Goal: Task Accomplishment & Management: Use online tool/utility

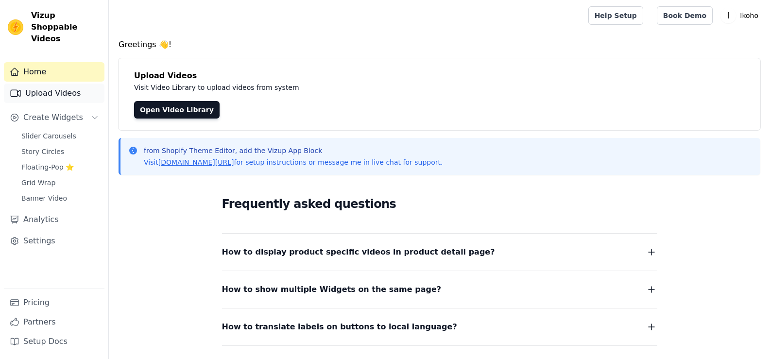
click at [59, 86] on link "Upload Videos" at bounding box center [54, 93] width 101 height 19
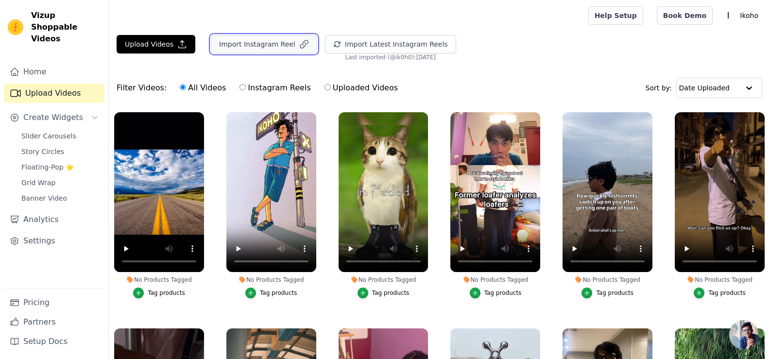
click at [240, 43] on button "Import Instagram Reel" at bounding box center [264, 44] width 106 height 18
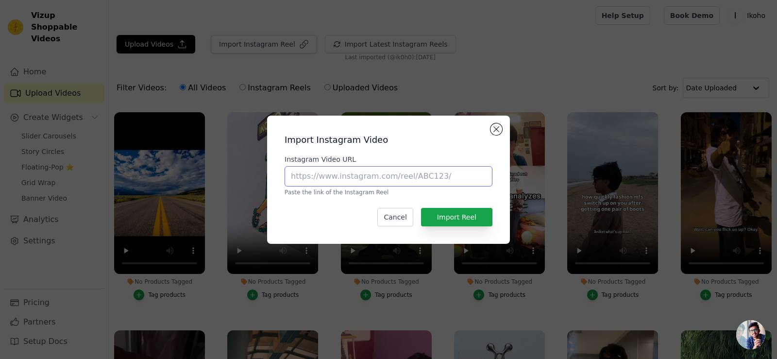
click at [374, 172] on input "Instagram Video URL" at bounding box center [389, 176] width 208 height 20
paste input "https://www.instagram.com/p/DN6HkgxE2E9/"
type input "https://www.instagram.com/p/DN6HkgxE2E9/"
click at [452, 212] on button "Import Reel" at bounding box center [456, 217] width 71 height 18
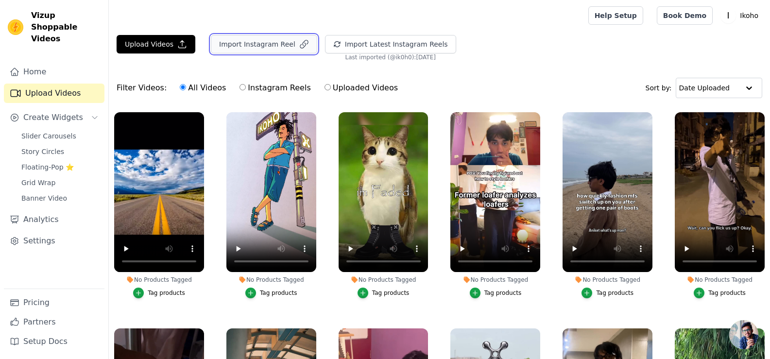
click at [255, 44] on button "Import Instagram Reel" at bounding box center [264, 44] width 106 height 18
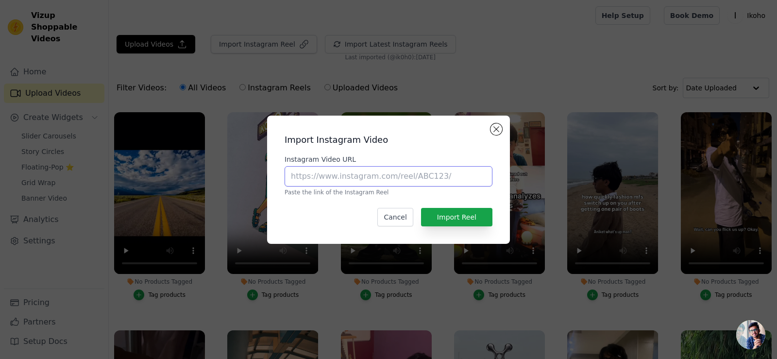
click at [383, 174] on input "Instagram Video URL" at bounding box center [389, 176] width 208 height 20
paste input "[URL][DOMAIN_NAME]"
click at [448, 179] on input "[URL][DOMAIN_NAME]" at bounding box center [389, 176] width 208 height 20
paste input "?img_index=1"
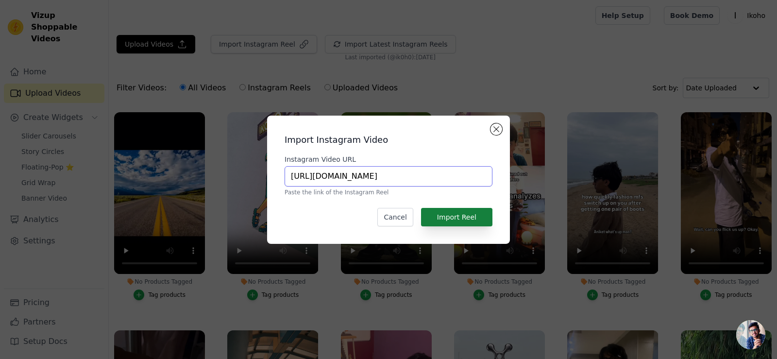
type input "https://www.instagram.com/p/DN6HdPaE2P4/?img_index=1"
click at [455, 211] on button "Import Reel" at bounding box center [456, 217] width 71 height 18
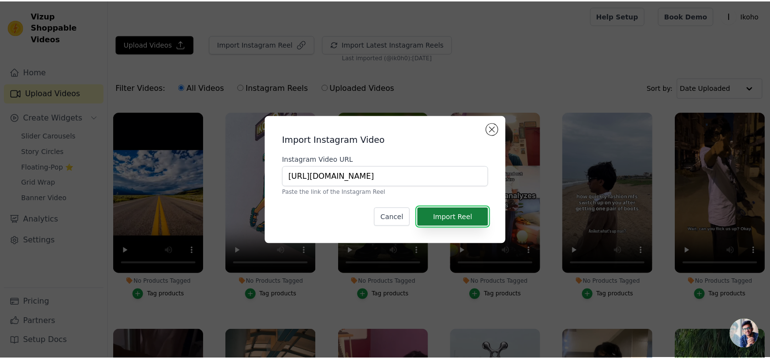
scroll to position [0, 0]
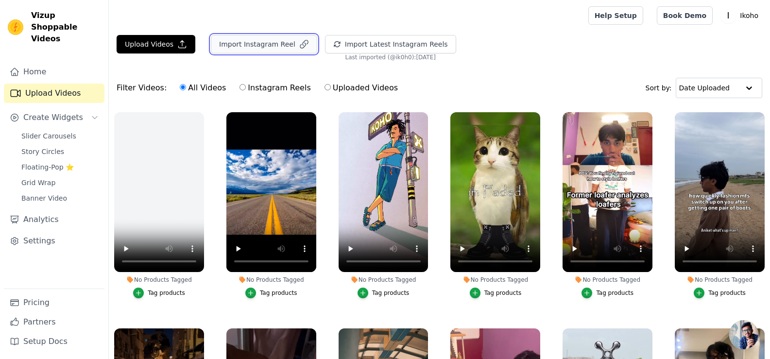
click at [267, 48] on button "Import Instagram Reel" at bounding box center [264, 44] width 106 height 18
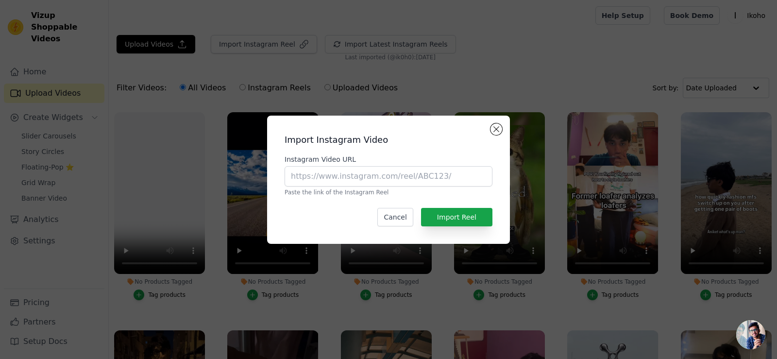
click at [404, 164] on div "Instagram Video URL Paste the link of the Instagram Reel" at bounding box center [389, 176] width 208 height 42
click at [413, 183] on input "Instagram Video URL" at bounding box center [389, 176] width 208 height 20
paste input "https://www.instagram.com/p/DN6AerqEvFR/"
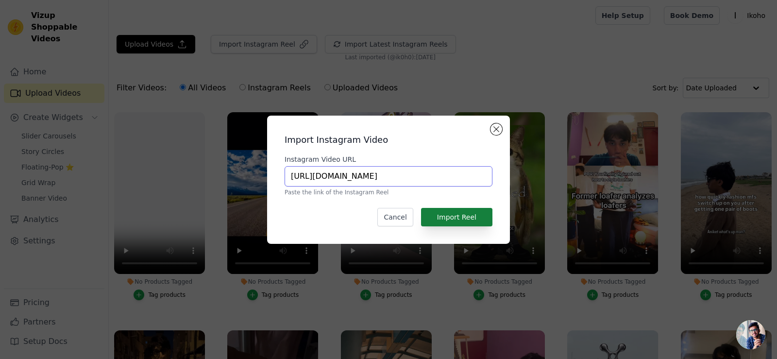
type input "https://www.instagram.com/p/DN6AerqEvFR/"
click at [460, 209] on button "Import Reel" at bounding box center [456, 217] width 71 height 18
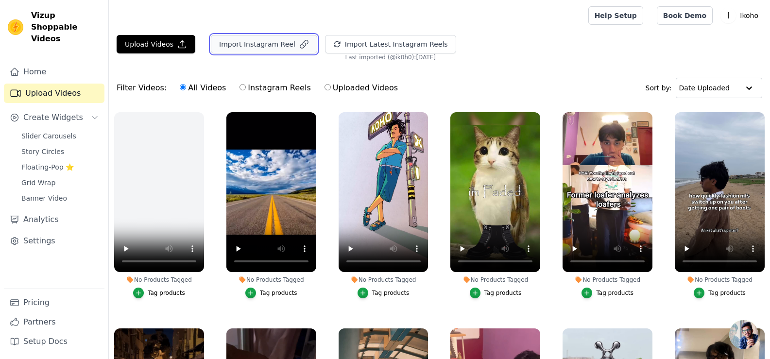
click at [266, 45] on button "Import Instagram Reel" at bounding box center [264, 44] width 106 height 18
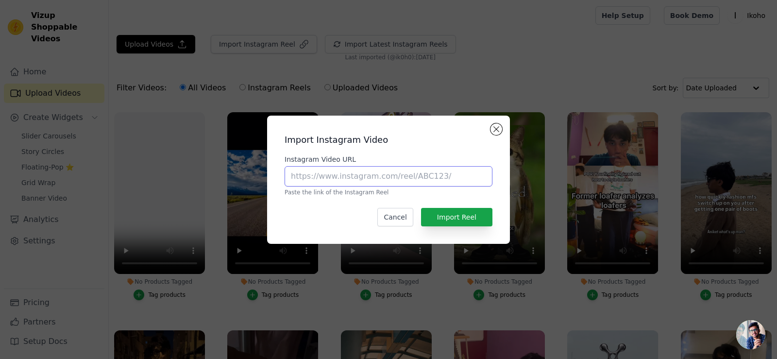
click at [422, 180] on input "Instagram Video URL" at bounding box center [389, 176] width 208 height 20
paste input "https://www.instagram.com/p/DN0ipGhYg34/"
type input "https://www.instagram.com/p/DN0ipGhYg34/"
click at [470, 218] on button "Import Reel" at bounding box center [456, 217] width 71 height 18
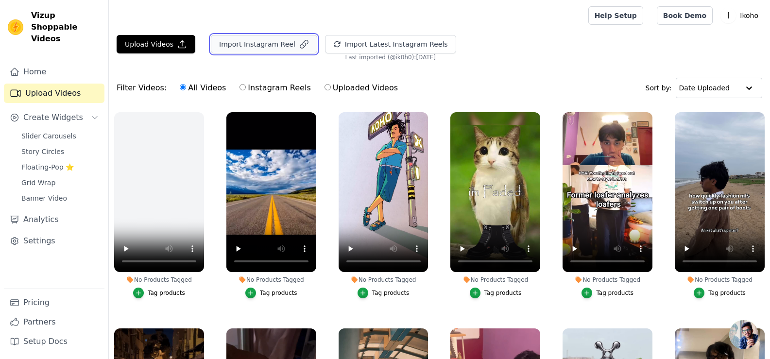
click at [291, 36] on button "Import Instagram Reel" at bounding box center [264, 44] width 106 height 18
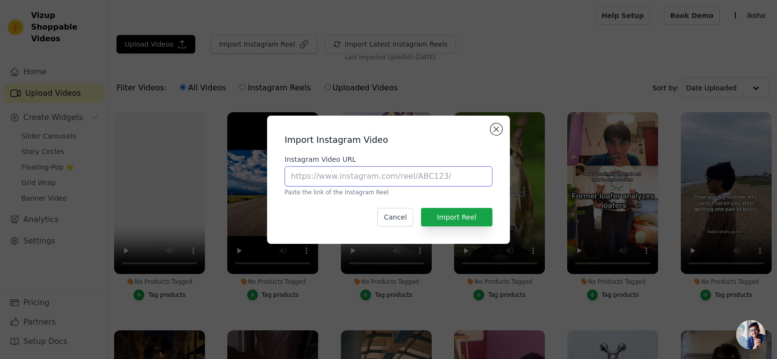
click at [404, 180] on input "Instagram Video URL" at bounding box center [389, 176] width 208 height 20
paste input "https://www.instagram.com/p/DNxX8kW0ozj/"
type input "https://www.instagram.com/p/DNxX8kW0ozj/"
click at [466, 218] on button "Import Reel" at bounding box center [456, 217] width 71 height 18
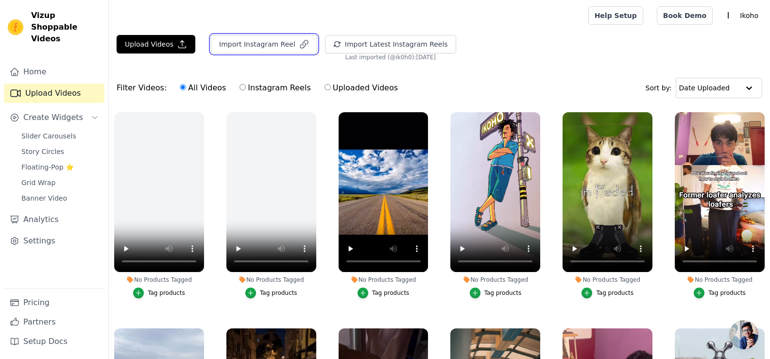
click at [264, 34] on main "Upload Videos Import Instagram Reel Import Latest Instagram Reels Import Latest…" at bounding box center [439, 244] width 661 height 427
click at [250, 47] on button "Import Instagram Reel" at bounding box center [264, 44] width 106 height 18
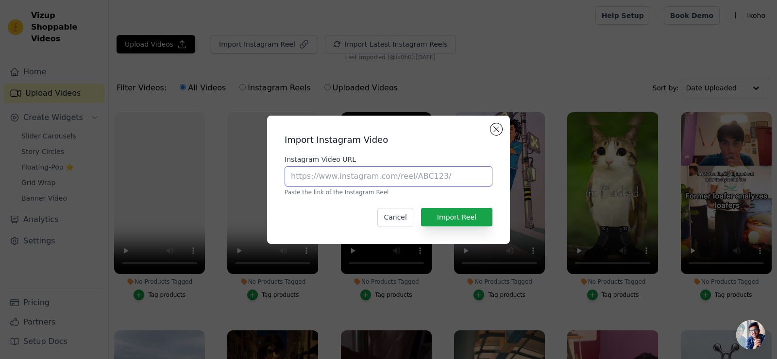
click at [382, 172] on input "Instagram Video URL" at bounding box center [389, 176] width 208 height 20
paste input "https://www.instagram.com/p/DNha9jkSHZc/"
type input "https://www.instagram.com/p/DNha9jkSHZc/"
click at [476, 215] on button "Import Reel" at bounding box center [456, 217] width 71 height 18
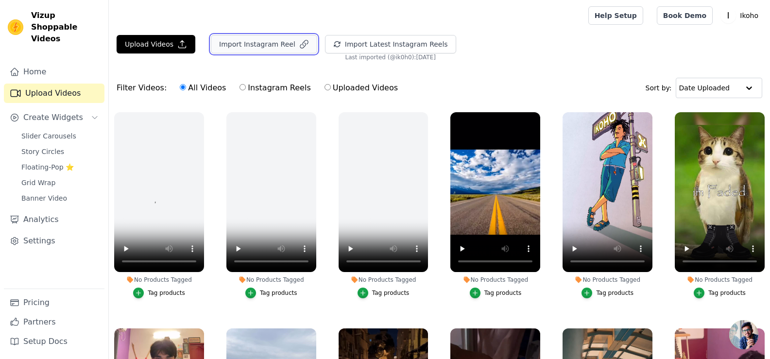
click at [264, 39] on button "Import Instagram Reel" at bounding box center [264, 44] width 106 height 18
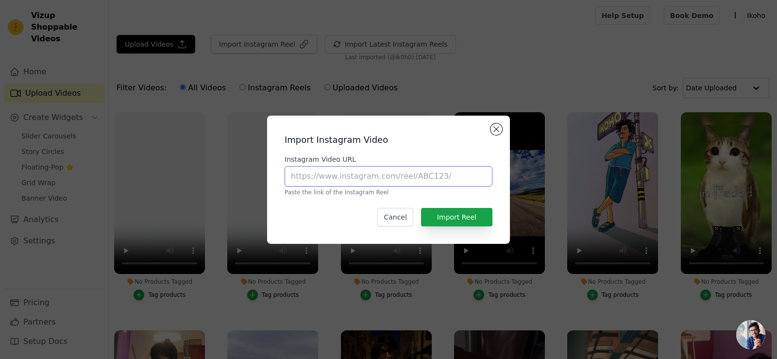
click at [413, 178] on input "Instagram Video URL" at bounding box center [389, 176] width 208 height 20
paste input "https://www.instagram.com/p/DNNsktkJBcg/"
type input "https://www.instagram.com/p/DNNsktkJBcg/"
click at [464, 227] on div "Import Instagram Video Instagram Video URL https://www.instagram.com/p/DNNsktkJ…" at bounding box center [388, 179] width 227 height 113
click at [470, 222] on button "Import Reel" at bounding box center [456, 217] width 71 height 18
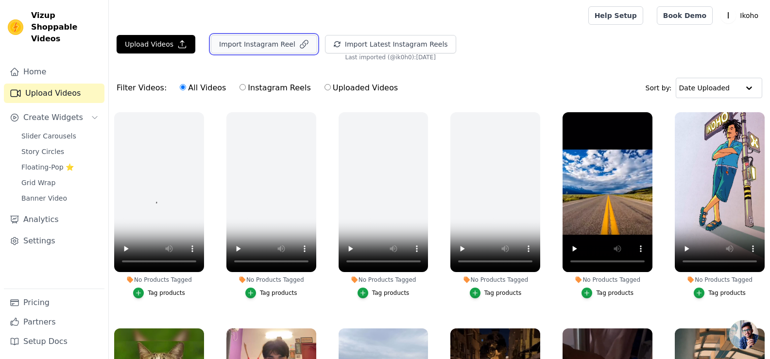
click at [268, 48] on button "Import Instagram Reel" at bounding box center [264, 44] width 106 height 18
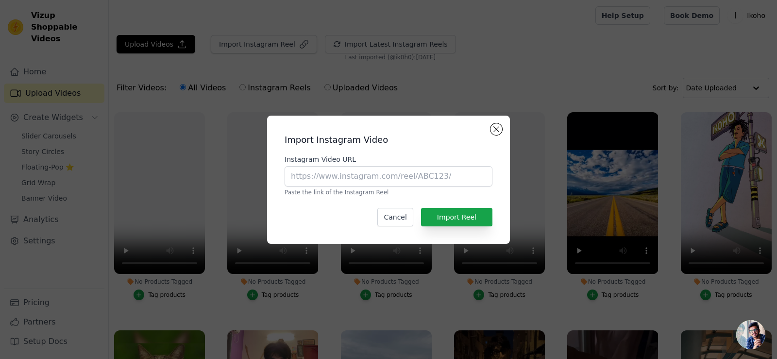
click at [394, 165] on div "Instagram Video URL Paste the link of the Instagram Reel" at bounding box center [389, 176] width 208 height 42
click at [408, 179] on input "Instagram Video URL" at bounding box center [389, 176] width 208 height 20
paste input "https://www.instagram.com/p/DMhrHT6Caxf/"
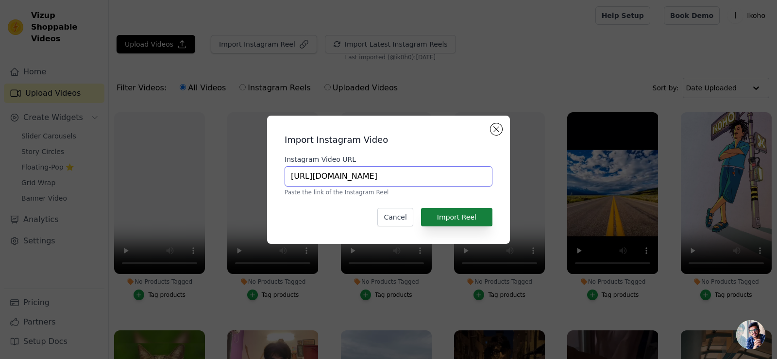
type input "https://www.instagram.com/p/DMhrHT6Caxf/"
click at [466, 220] on button "Import Reel" at bounding box center [456, 217] width 71 height 18
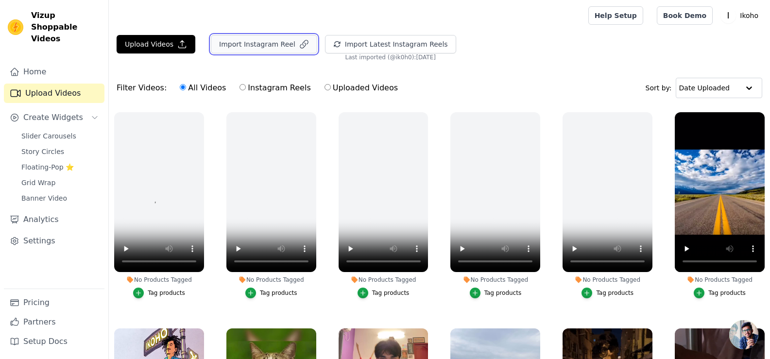
click at [247, 38] on button "Import Instagram Reel" at bounding box center [264, 44] width 106 height 18
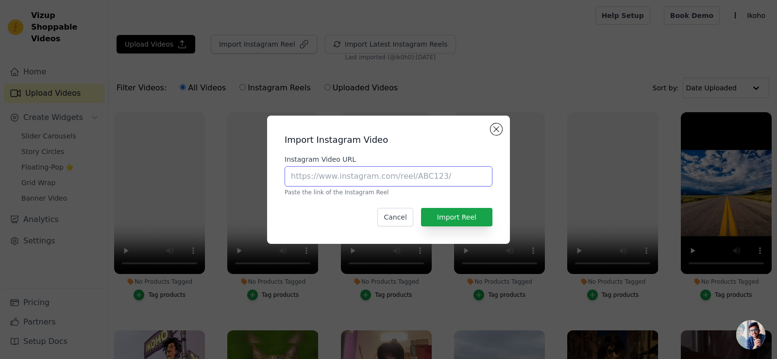
click at [413, 174] on input "Instagram Video URL" at bounding box center [389, 176] width 208 height 20
paste input "https://www.instagram.com/p/DM117a_zHvL/"
type input "https://www.instagram.com/p/DM117a_zHvL/"
click at [475, 209] on button "Import Reel" at bounding box center [456, 217] width 71 height 18
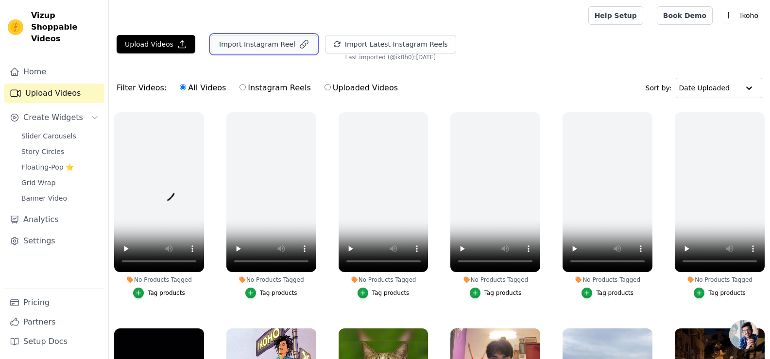
click at [264, 46] on button "Import Instagram Reel" at bounding box center [264, 44] width 106 height 18
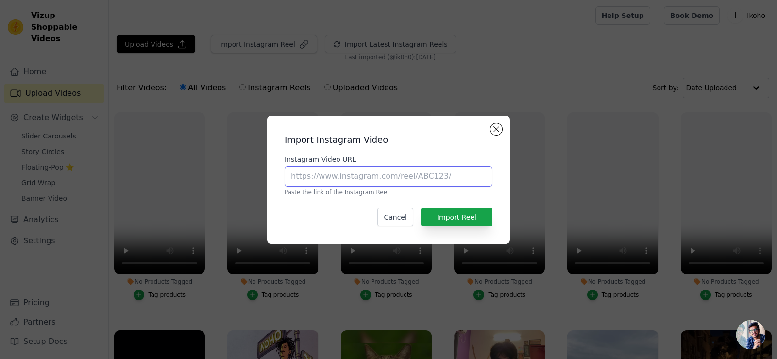
click at [412, 176] on input "Instagram Video URL" at bounding box center [389, 176] width 208 height 20
paste input "https://www.instagram.com/p/DMDN3gqSdTc/"
type input "https://www.instagram.com/p/DMDN3gqSdTc/"
click at [481, 213] on button "Import Reel" at bounding box center [456, 217] width 71 height 18
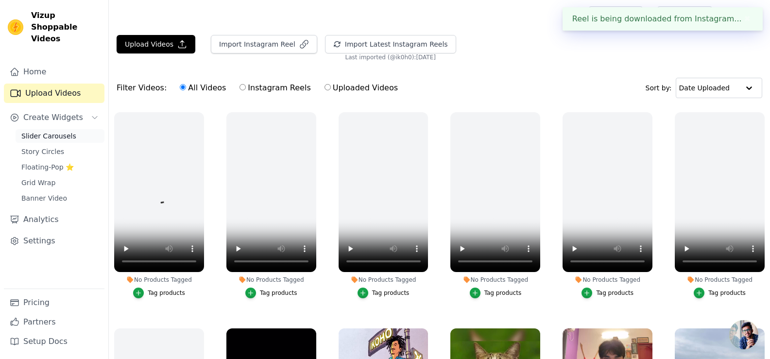
click at [51, 131] on span "Slider Carousels" at bounding box center [48, 136] width 55 height 10
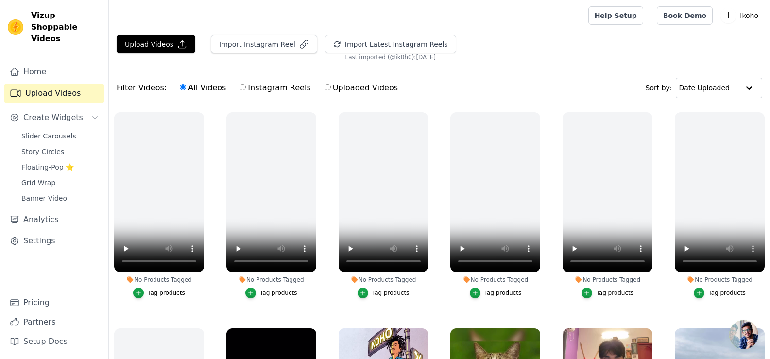
click at [254, 88] on label "Instagram Reels" at bounding box center [275, 88] width 72 height 13
click at [246, 88] on input "Instagram Reels" at bounding box center [243, 87] width 6 height 6
radio input "true"
click at [193, 89] on label "All Videos" at bounding box center [202, 88] width 47 height 13
click at [186, 89] on input "All Videos" at bounding box center [183, 87] width 6 height 6
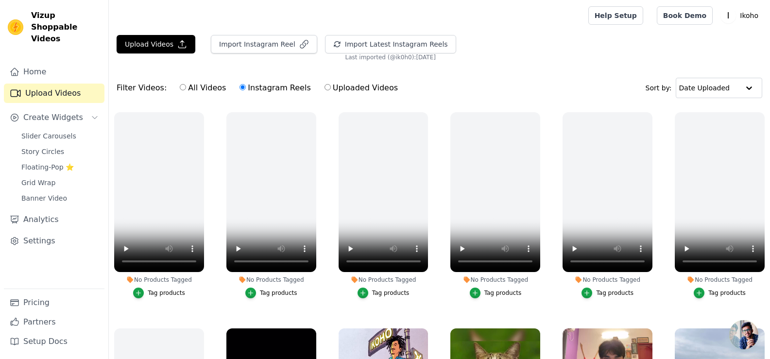
radio input "true"
click at [357, 88] on label "Uploaded Videos" at bounding box center [361, 88] width 74 height 13
click at [331, 88] on input "Uploaded Videos" at bounding box center [328, 87] width 6 height 6
radio input "true"
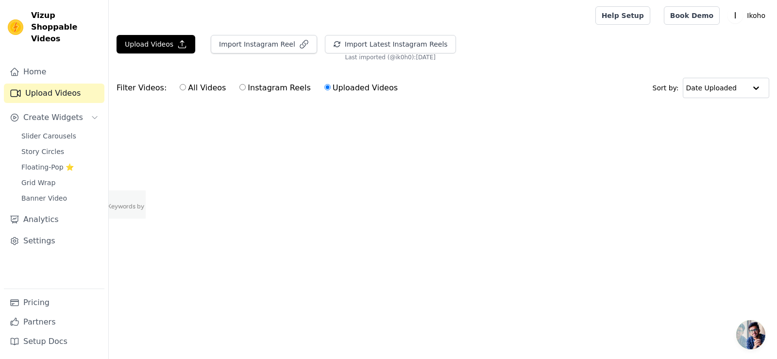
click at [211, 86] on label "All Videos" at bounding box center [202, 88] width 47 height 13
click at [186, 86] on input "All Videos" at bounding box center [183, 87] width 6 height 6
radio input "true"
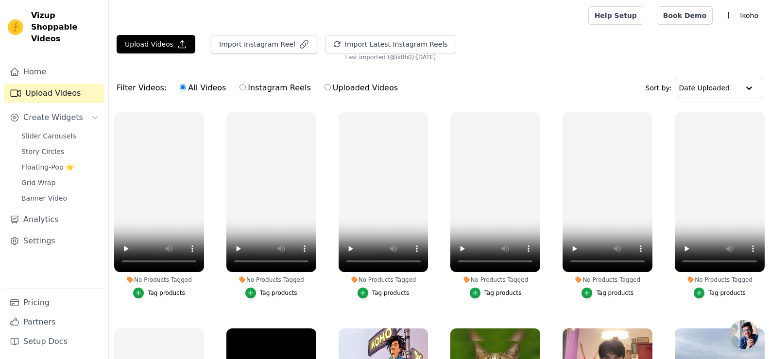
click at [274, 88] on label "Instagram Reels" at bounding box center [275, 88] width 72 height 13
click at [246, 88] on input "Instagram Reels" at bounding box center [243, 87] width 6 height 6
radio input "true"
click at [201, 89] on label "All Videos" at bounding box center [202, 88] width 47 height 13
click at [186, 89] on input "All Videos" at bounding box center [183, 87] width 6 height 6
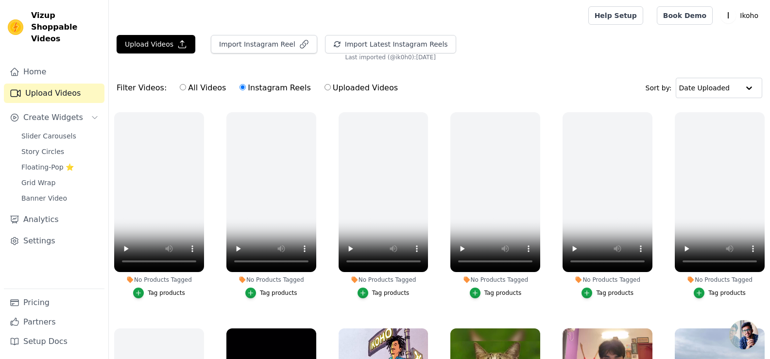
radio input "true"
click at [481, 85] on div "Filter Videos: All Videos Instagram Reels Uploaded Videos Sort by: Date Uploaded" at bounding box center [439, 88] width 661 height 38
click at [67, 84] on link "Upload Videos" at bounding box center [54, 93] width 101 height 19
click at [265, 89] on label "Instagram Reels" at bounding box center [275, 88] width 72 height 13
click at [246, 89] on input "Instagram Reels" at bounding box center [243, 87] width 6 height 6
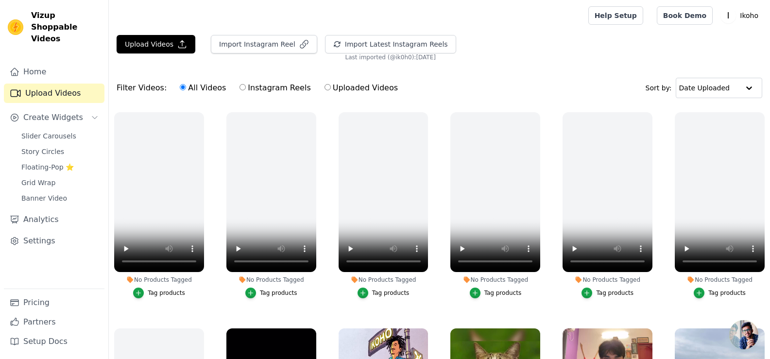
radio input "true"
click at [197, 93] on label "All Videos" at bounding box center [202, 88] width 47 height 13
click at [186, 90] on input "All Videos" at bounding box center [183, 87] width 6 height 6
radio input "true"
click at [348, 84] on label "Uploaded Videos" at bounding box center [361, 88] width 74 height 13
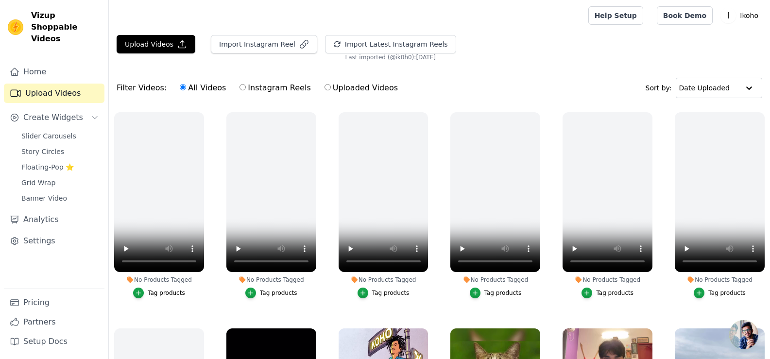
click at [331, 84] on input "Uploaded Videos" at bounding box center [328, 87] width 6 height 6
radio input "true"
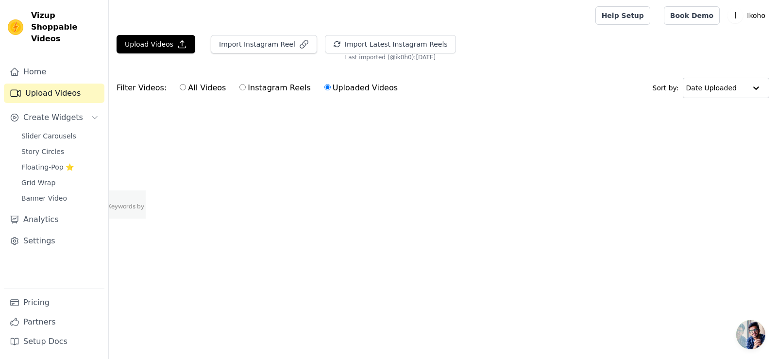
click at [201, 88] on label "All Videos" at bounding box center [202, 88] width 47 height 13
click at [186, 88] on input "All Videos" at bounding box center [183, 87] width 6 height 6
radio input "true"
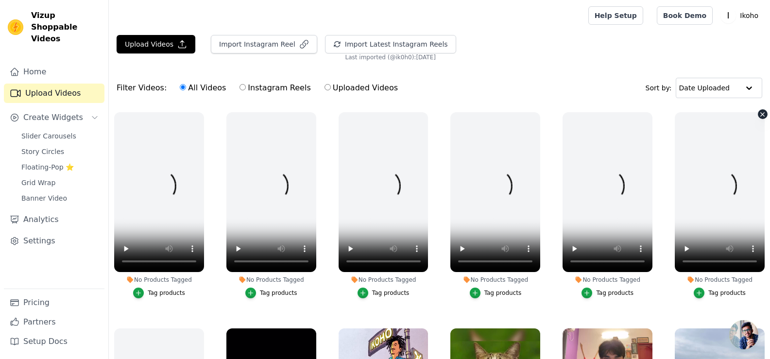
scroll to position [97, 0]
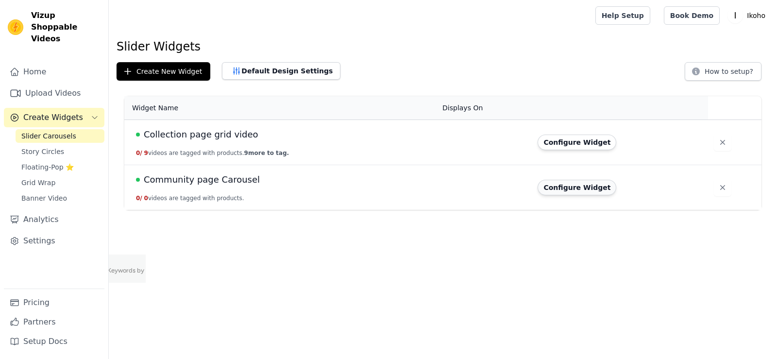
click at [594, 189] on button "Configure Widget" at bounding box center [577, 188] width 79 height 16
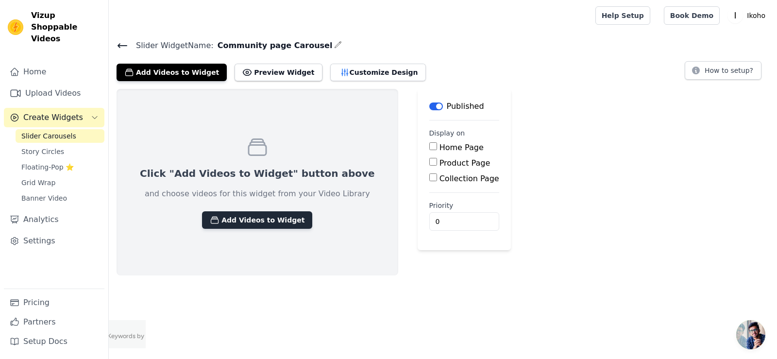
click at [239, 221] on button "Add Videos to Widget" at bounding box center [257, 219] width 110 height 17
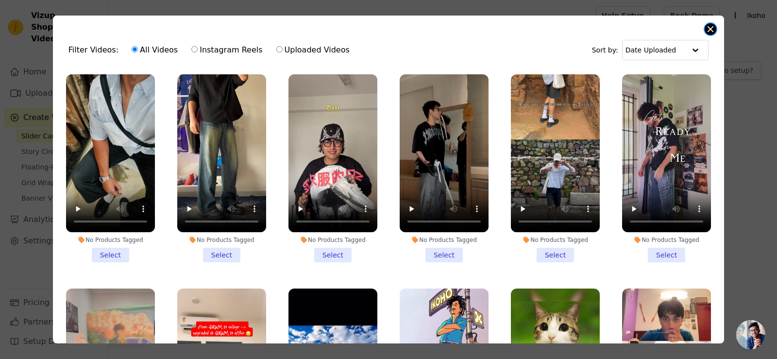
click at [708, 31] on button "Close modal" at bounding box center [711, 29] width 12 height 12
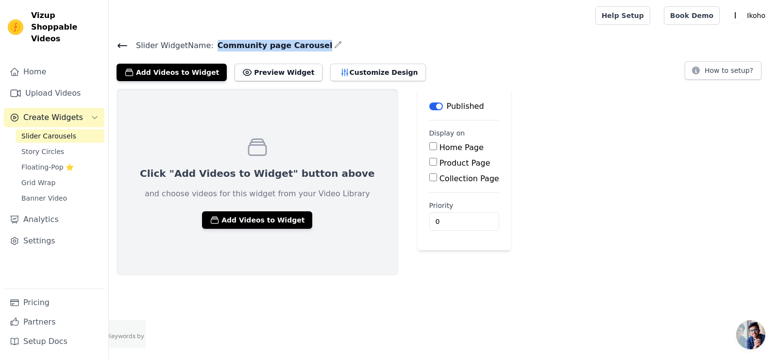
drag, startPoint x: 210, startPoint y: 45, endPoint x: 306, endPoint y: 48, distance: 95.3
click at [306, 48] on h4 "Slider Widget Name: Community page Carousel" at bounding box center [443, 45] width 653 height 13
copy div "Community page Carousel"
click at [235, 224] on button "Add Videos to Widget" at bounding box center [257, 219] width 110 height 17
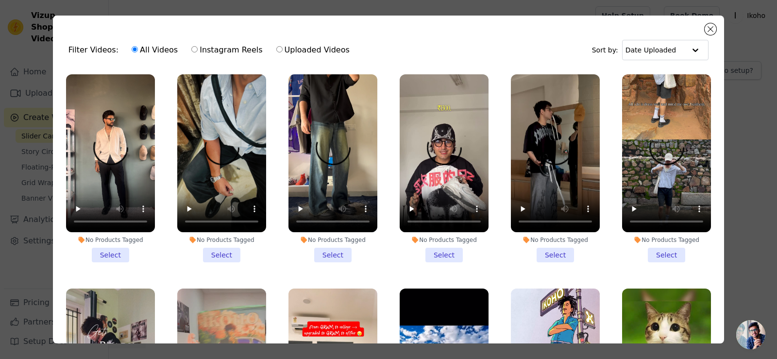
scroll to position [146, 0]
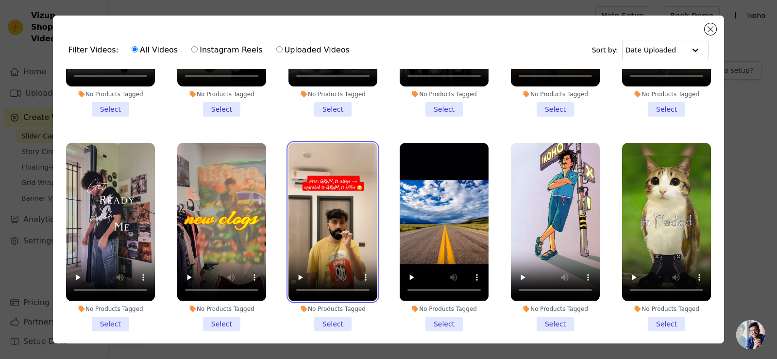
click at [323, 184] on video at bounding box center [333, 222] width 89 height 158
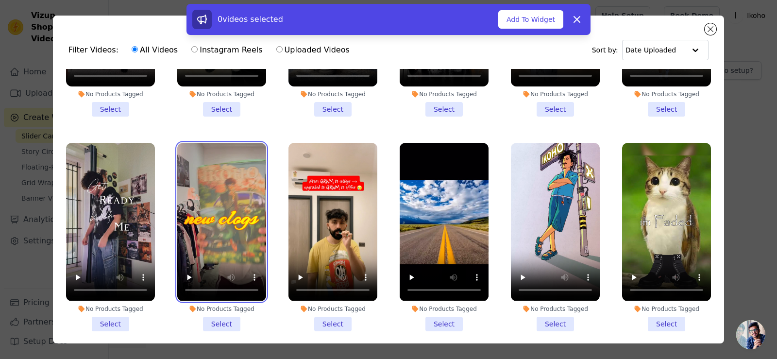
click at [235, 183] on video at bounding box center [221, 222] width 89 height 158
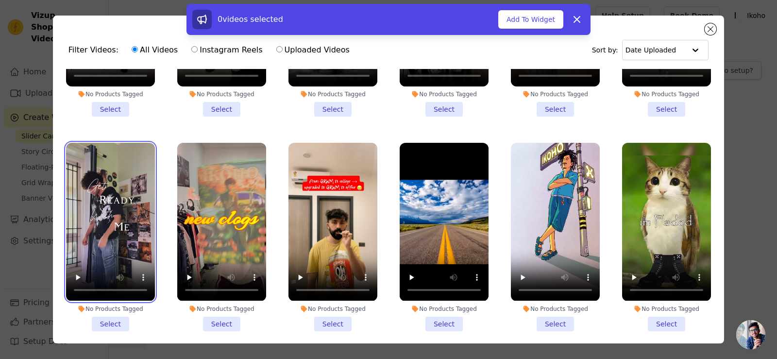
click at [143, 181] on video at bounding box center [110, 222] width 89 height 158
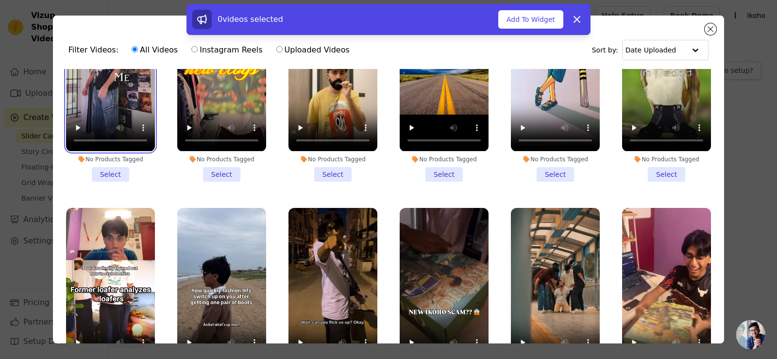
scroll to position [292, 0]
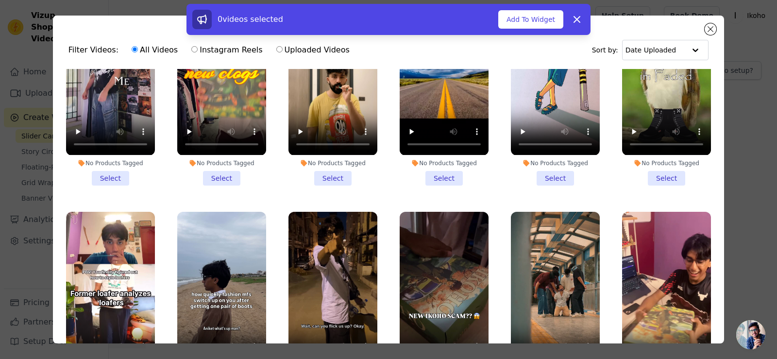
click at [338, 162] on li "No Products Tagged Select" at bounding box center [333, 91] width 89 height 188
click at [0, 0] on input "No Products Tagged Select" at bounding box center [0, 0] width 0 height 0
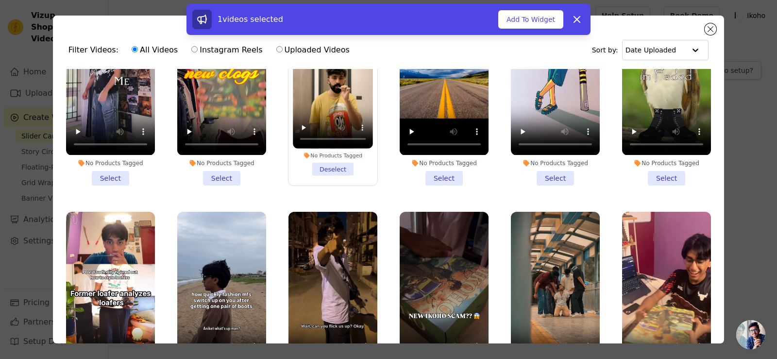
click at [213, 172] on li "No Products Tagged Select" at bounding box center [221, 91] width 89 height 188
click at [0, 0] on input "No Products Tagged Select" at bounding box center [0, 0] width 0 height 0
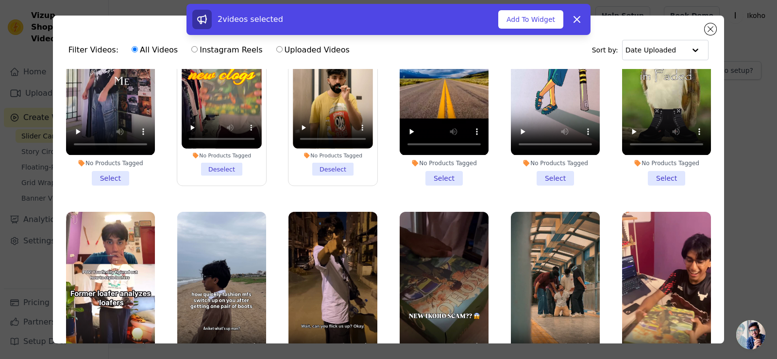
click at [105, 172] on li "No Products Tagged Select" at bounding box center [110, 91] width 89 height 188
click at [0, 0] on input "No Products Tagged Select" at bounding box center [0, 0] width 0 height 0
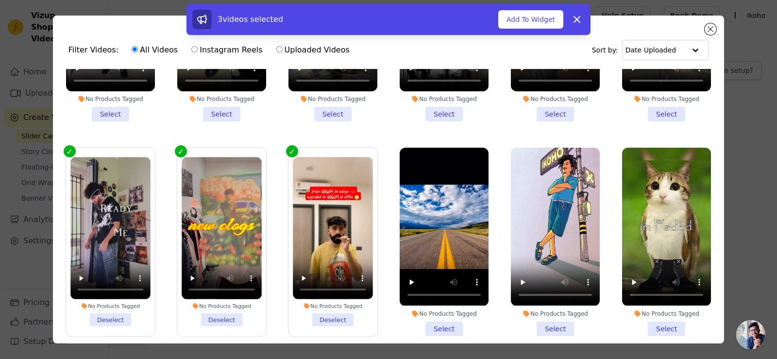
scroll to position [49, 0]
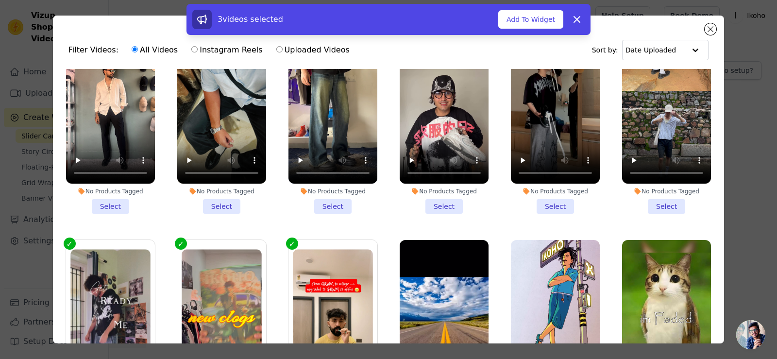
click at [665, 204] on li "No Products Tagged Select" at bounding box center [666, 120] width 89 height 188
click at [0, 0] on input "No Products Tagged Select" at bounding box center [0, 0] width 0 height 0
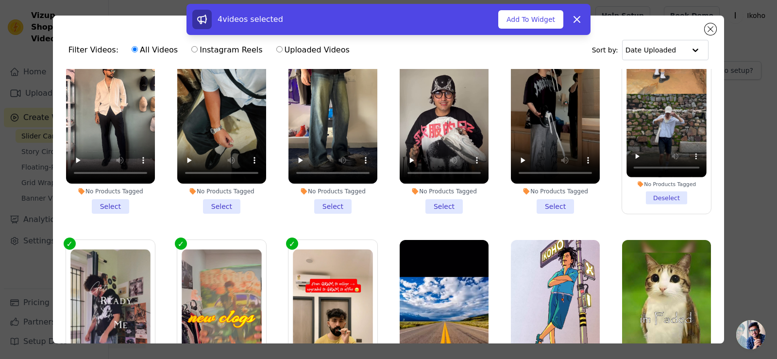
click at [551, 199] on li "No Products Tagged Select" at bounding box center [555, 120] width 89 height 188
click at [0, 0] on input "No Products Tagged Select" at bounding box center [0, 0] width 0 height 0
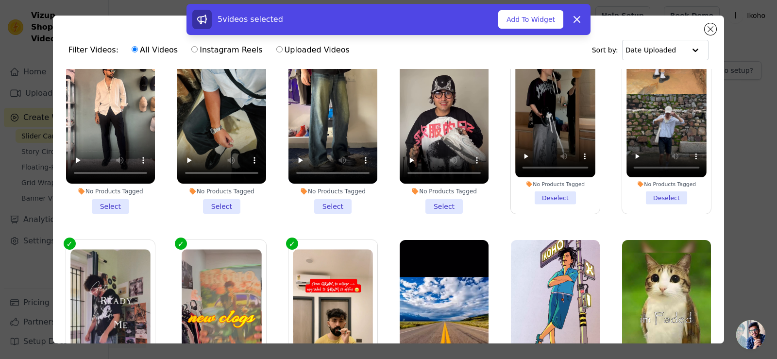
click at [450, 202] on li "No Products Tagged Select" at bounding box center [444, 120] width 89 height 188
click at [0, 0] on input "No Products Tagged Select" at bounding box center [0, 0] width 0 height 0
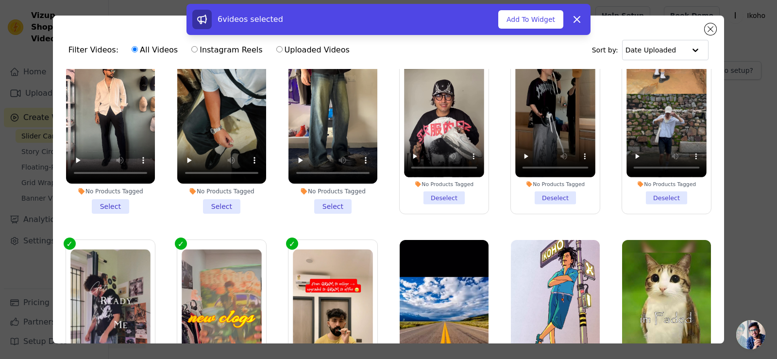
click at [335, 199] on li "No Products Tagged Select" at bounding box center [333, 120] width 89 height 188
click at [0, 0] on input "No Products Tagged Select" at bounding box center [0, 0] width 0 height 0
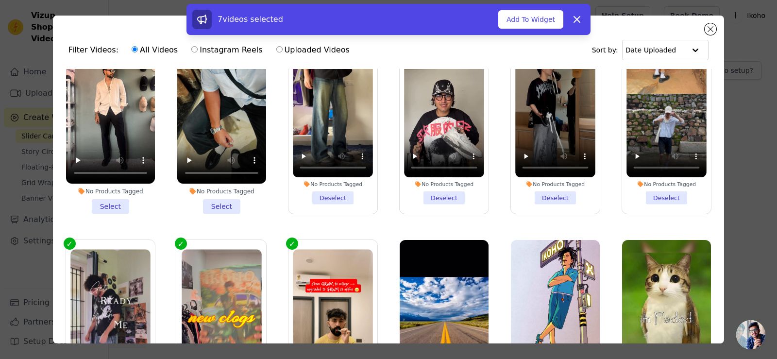
click at [230, 199] on li "No Products Tagged Select" at bounding box center [221, 120] width 89 height 188
click at [0, 0] on input "No Products Tagged Select" at bounding box center [0, 0] width 0 height 0
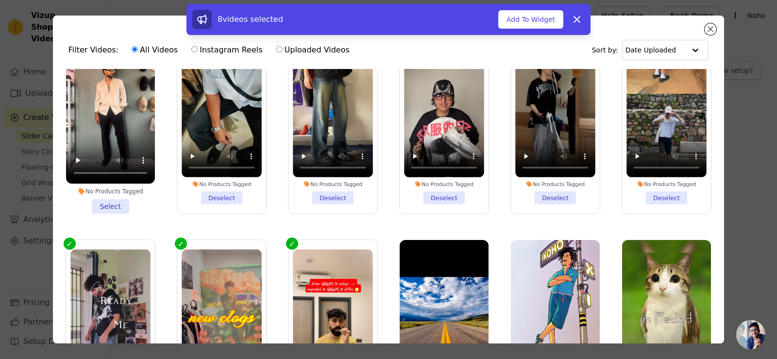
click at [108, 208] on li "No Products Tagged Select" at bounding box center [110, 120] width 89 height 188
click at [0, 0] on input "No Products Tagged Select" at bounding box center [0, 0] width 0 height 0
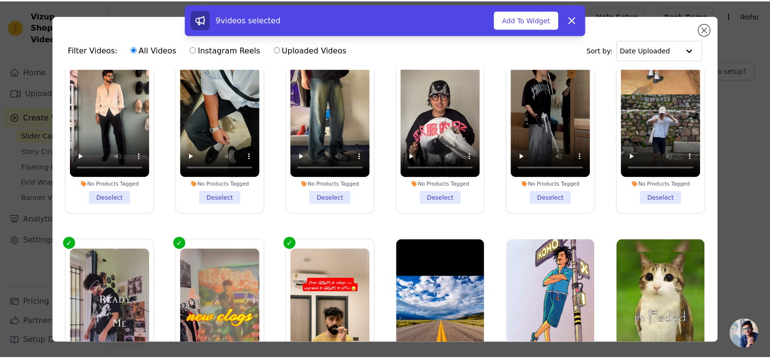
scroll to position [0, 0]
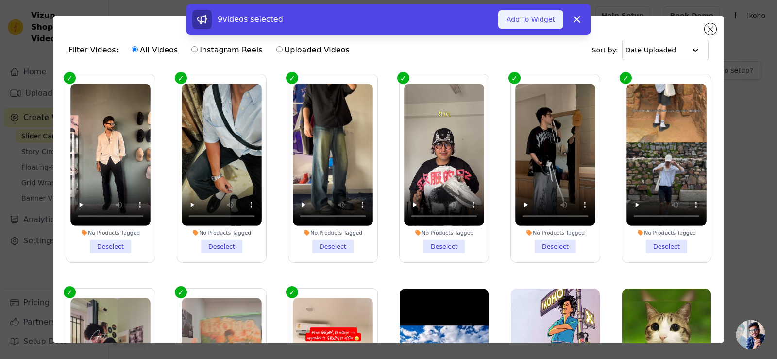
click at [534, 19] on button "Add To Widget" at bounding box center [531, 19] width 65 height 18
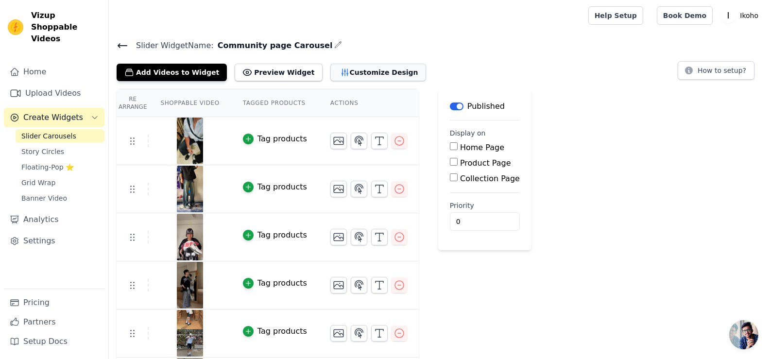
click at [357, 71] on button "Customize Design" at bounding box center [378, 72] width 96 height 17
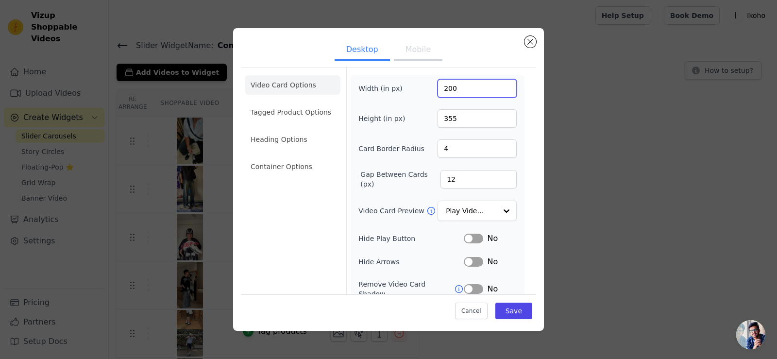
click at [447, 88] on input "200" at bounding box center [477, 88] width 79 height 18
type input "250"
drag, startPoint x: 458, startPoint y: 119, endPoint x: 420, endPoint y: 119, distance: 38.4
click at [420, 119] on div "Height (in px) 355" at bounding box center [438, 118] width 158 height 18
click at [459, 116] on input "355" at bounding box center [477, 118] width 79 height 18
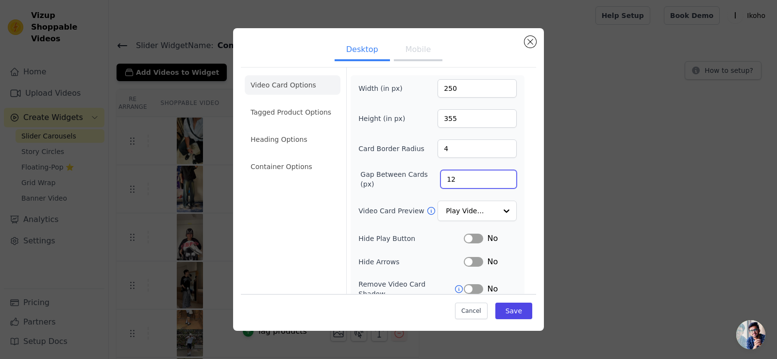
click at [443, 178] on input "12" at bounding box center [479, 179] width 76 height 18
type input "15"
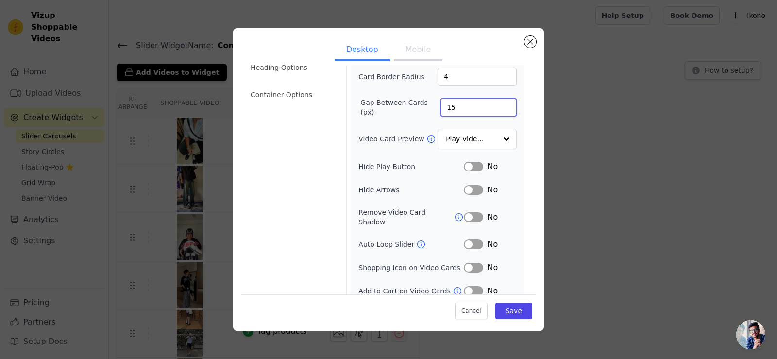
scroll to position [74, 0]
click at [468, 238] on button "Label" at bounding box center [473, 243] width 19 height 10
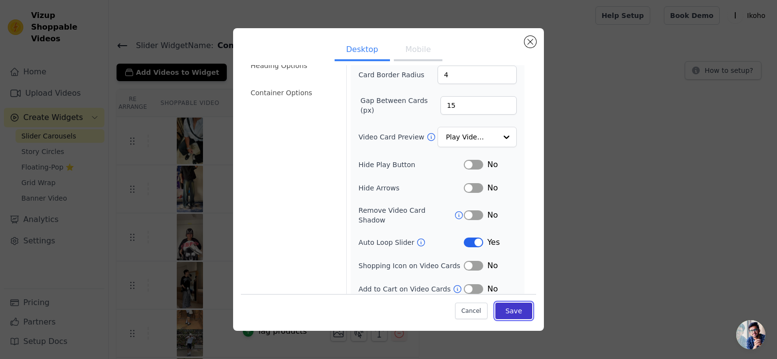
click at [516, 310] on button "Save" at bounding box center [514, 311] width 37 height 17
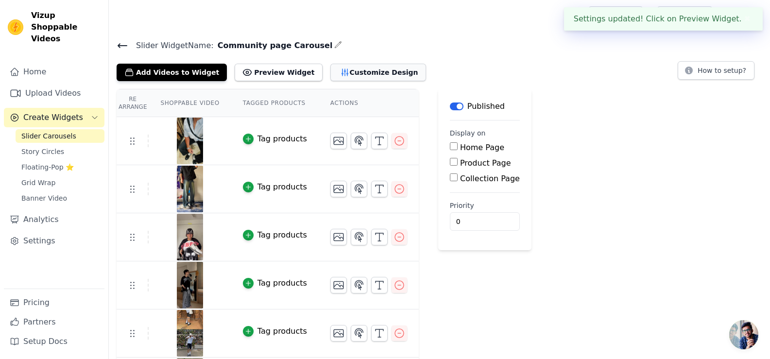
click at [351, 68] on button "Customize Design" at bounding box center [378, 72] width 96 height 17
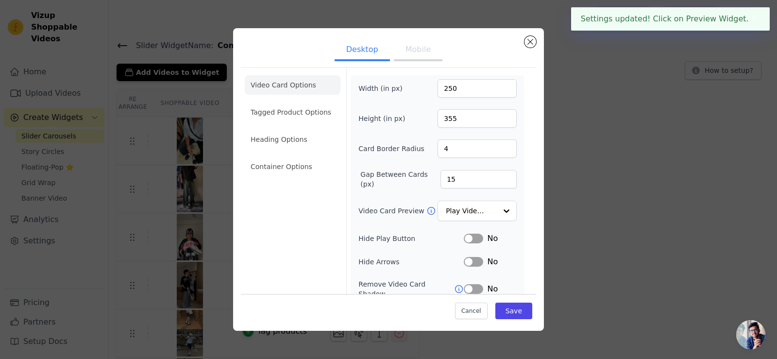
click at [405, 55] on button "Mobile" at bounding box center [418, 50] width 49 height 21
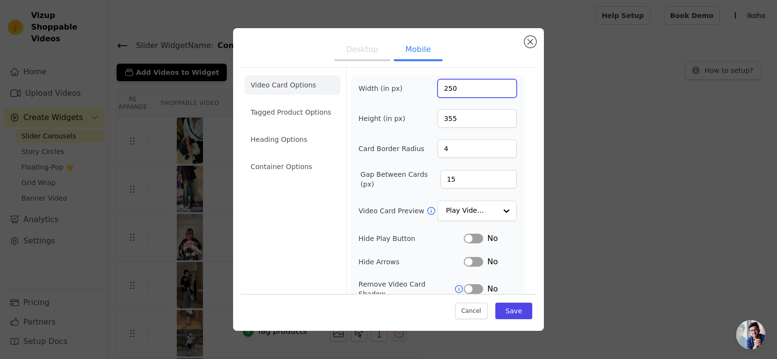
drag, startPoint x: 448, startPoint y: 90, endPoint x: 440, endPoint y: 91, distance: 7.4
click at [440, 91] on input "250" at bounding box center [477, 88] width 79 height 18
type input "300"
drag, startPoint x: 455, startPoint y: 124, endPoint x: 431, endPoint y: 123, distance: 23.8
click at [431, 123] on div "Height (in px) 355" at bounding box center [438, 118] width 158 height 18
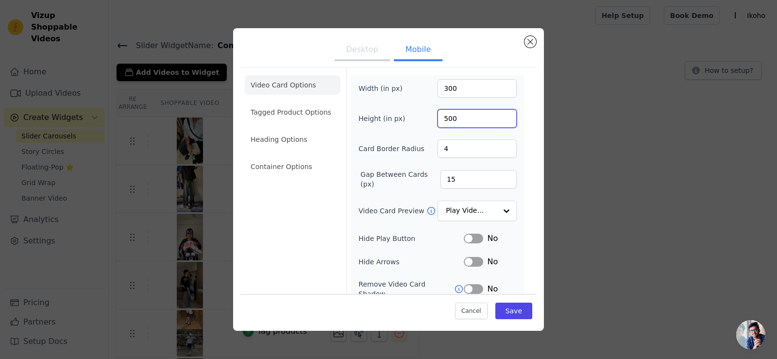
type input "500"
drag, startPoint x: 446, startPoint y: 178, endPoint x: 453, endPoint y: 178, distance: 7.8
click at [453, 178] on input "15" at bounding box center [479, 179] width 76 height 18
type input "10"
click at [521, 169] on div "Video Card Options Tagged Product Options Heading Options Container Options Wid…" at bounding box center [388, 233] width 295 height 333
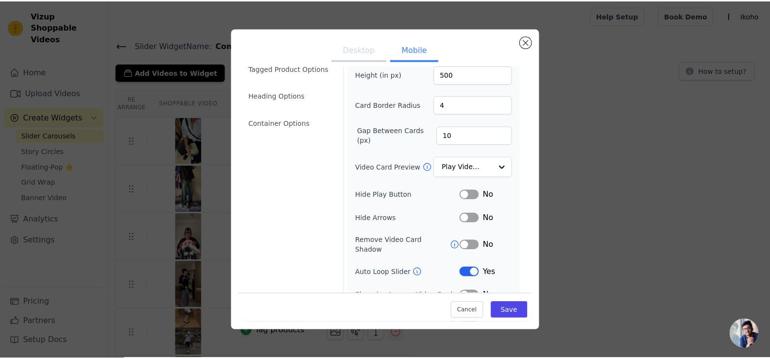
scroll to position [97, 0]
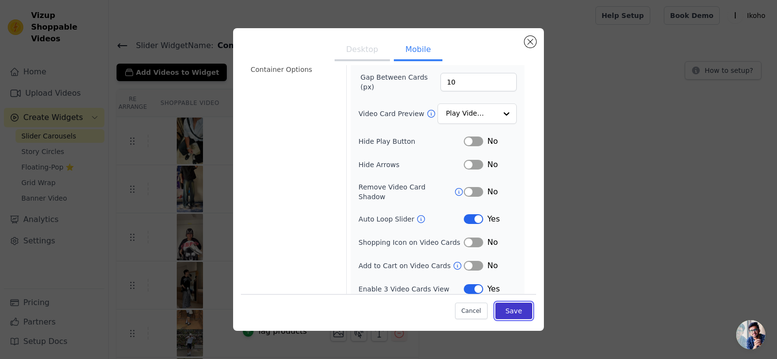
click at [511, 313] on button "Save" at bounding box center [514, 311] width 37 height 17
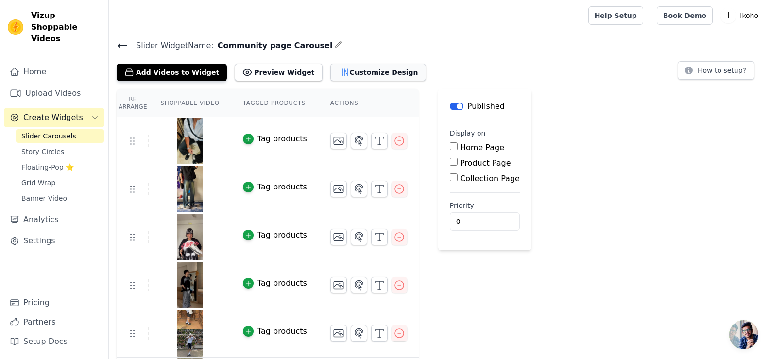
click at [345, 69] on button "Customize Design" at bounding box center [378, 72] width 96 height 17
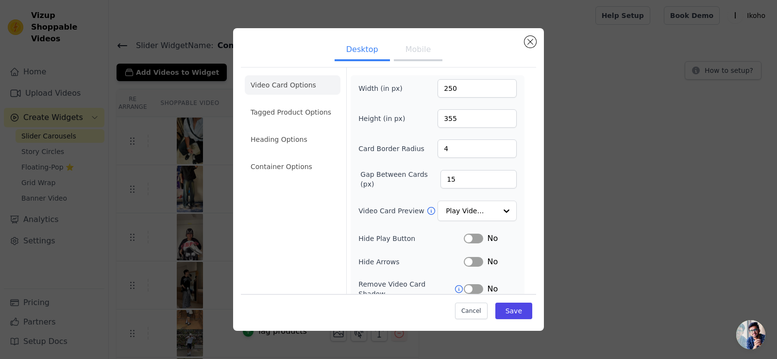
click at [415, 55] on button "Mobile" at bounding box center [418, 50] width 49 height 21
click at [361, 50] on button "Desktop" at bounding box center [362, 50] width 55 height 21
drag, startPoint x: 460, startPoint y: 116, endPoint x: 431, endPoint y: 118, distance: 29.3
click at [431, 118] on div "Height (in px) 355" at bounding box center [438, 118] width 158 height 18
type input "500"
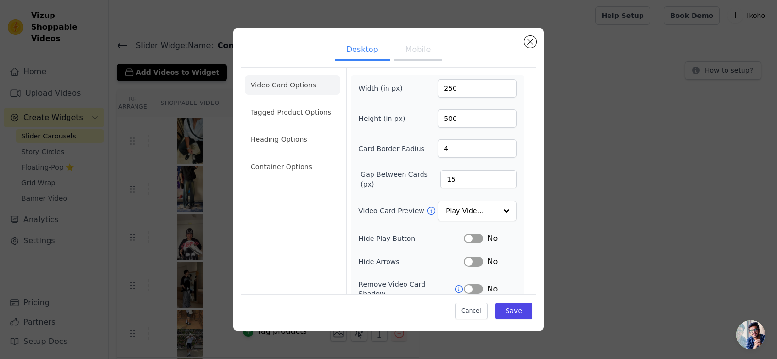
click at [523, 175] on div "Video Card Options Tagged Product Options Heading Options Container Options Wid…" at bounding box center [388, 222] width 295 height 310
click at [505, 311] on button "Save" at bounding box center [514, 311] width 37 height 17
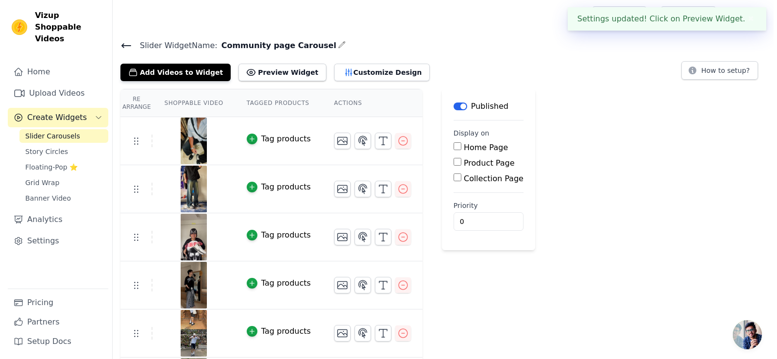
scroll to position [0, 0]
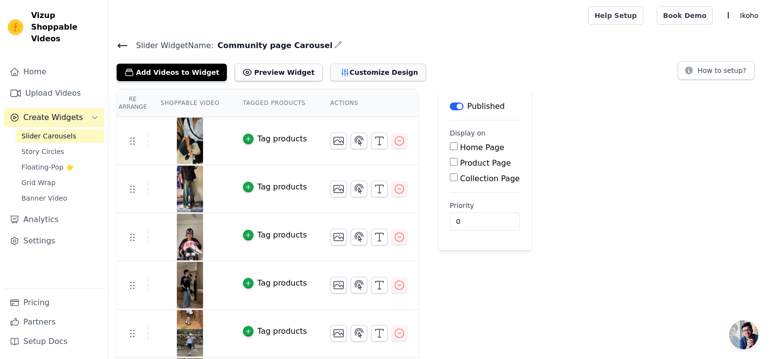
click at [340, 80] on button "Customize Design" at bounding box center [378, 72] width 96 height 17
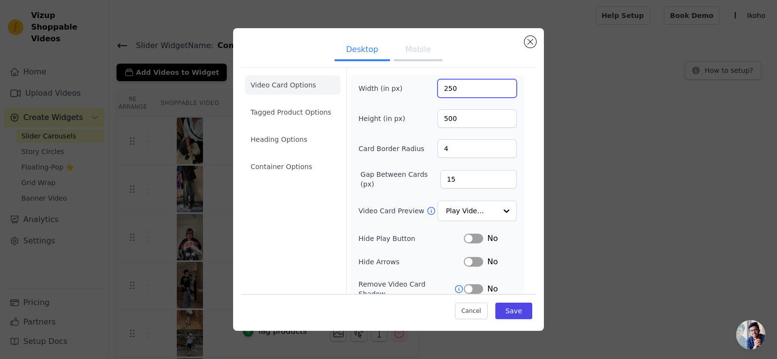
drag, startPoint x: 453, startPoint y: 89, endPoint x: 433, endPoint y: 89, distance: 19.4
click at [438, 89] on input "250" at bounding box center [477, 88] width 79 height 18
type input "300"
click at [521, 138] on div "Video Card Options Tagged Product Options Heading Options Container Options Wid…" at bounding box center [388, 222] width 295 height 310
click at [507, 311] on button "Save" at bounding box center [514, 311] width 37 height 17
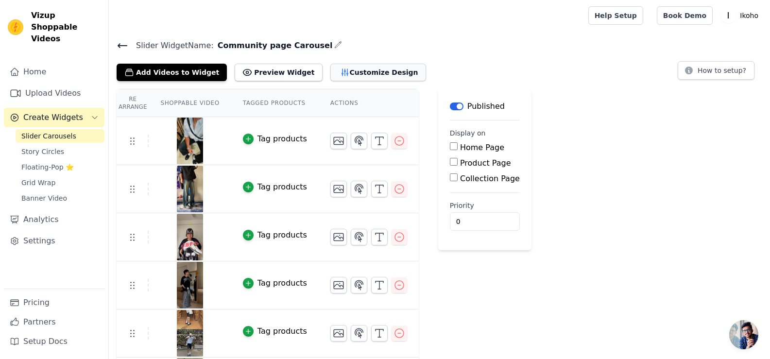
click at [371, 74] on button "Customize Design" at bounding box center [378, 72] width 96 height 17
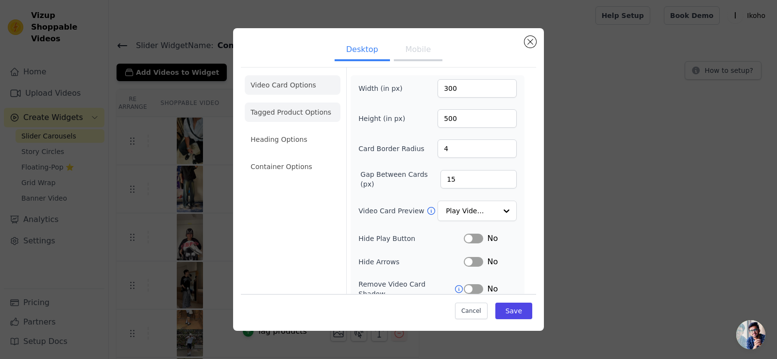
click at [299, 112] on li "Tagged Product Options" at bounding box center [293, 112] width 96 height 19
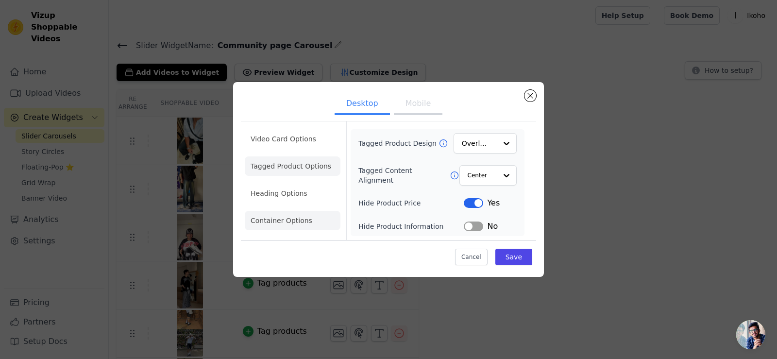
click at [284, 223] on li "Container Options" at bounding box center [293, 220] width 96 height 19
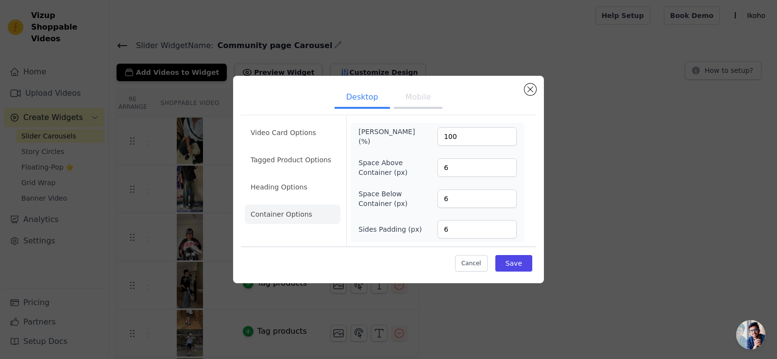
click at [429, 104] on button "Mobile" at bounding box center [418, 97] width 49 height 21
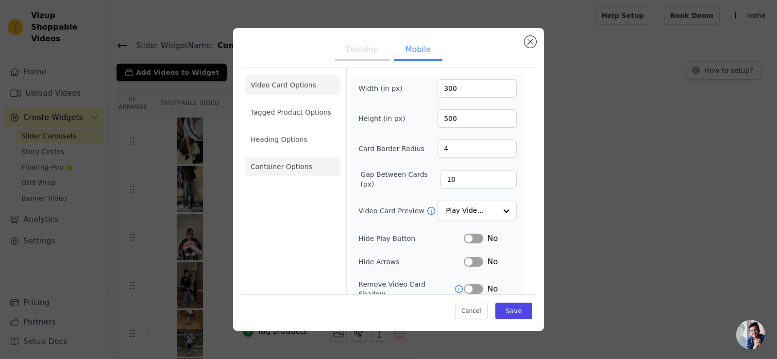
click at [273, 170] on li "Container Options" at bounding box center [293, 166] width 96 height 19
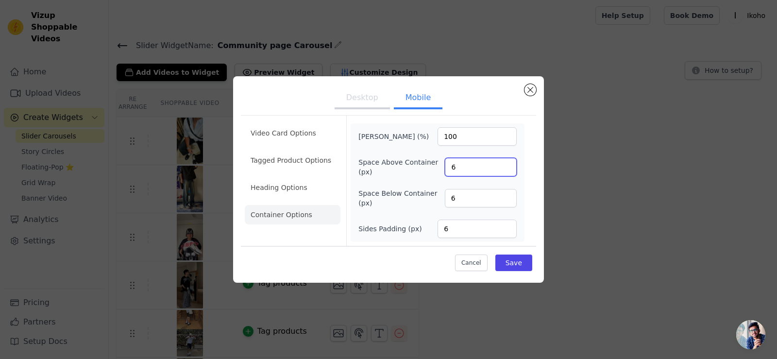
drag, startPoint x: 457, startPoint y: 165, endPoint x: 427, endPoint y: 166, distance: 30.1
click at [431, 165] on div "Space Above Container (px) 6" at bounding box center [438, 166] width 158 height 19
type input "0"
drag, startPoint x: 458, startPoint y: 203, endPoint x: 434, endPoint y: 202, distance: 23.8
click at [434, 202] on div "Space Below Container (px) 6" at bounding box center [438, 198] width 158 height 19
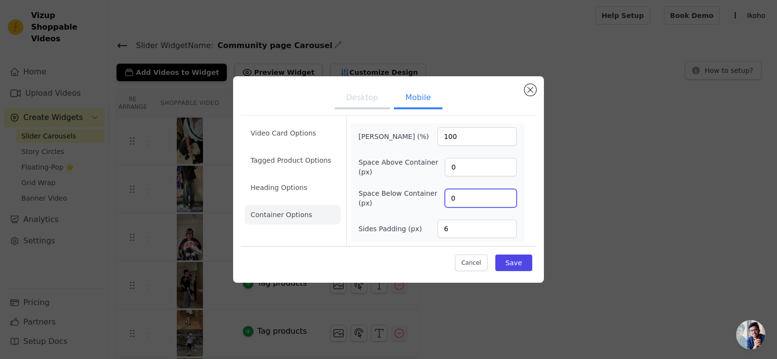
type input "0"
drag, startPoint x: 447, startPoint y: 224, endPoint x: 433, endPoint y: 228, distance: 14.0
click at [433, 228] on div "Sides Padding (px) 6" at bounding box center [438, 229] width 158 height 18
type input "0"
click at [516, 260] on button "Save" at bounding box center [514, 263] width 37 height 17
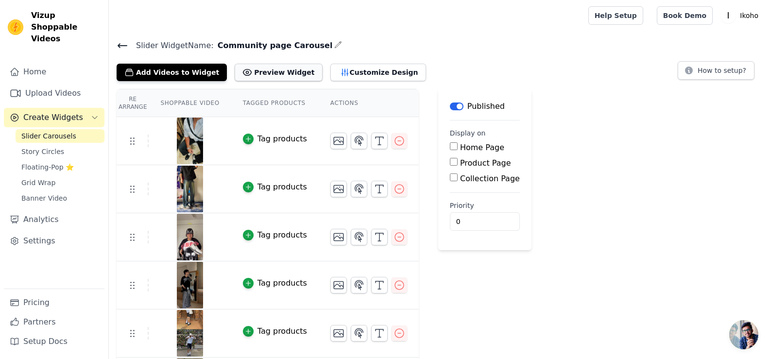
click at [276, 68] on button "Preview Widget" at bounding box center [278, 72] width 87 height 17
click at [347, 61] on div "Add Videos to Widget Preview Widget Customize Design" at bounding box center [275, 70] width 317 height 21
click at [357, 70] on button "Customize Design" at bounding box center [378, 72] width 96 height 17
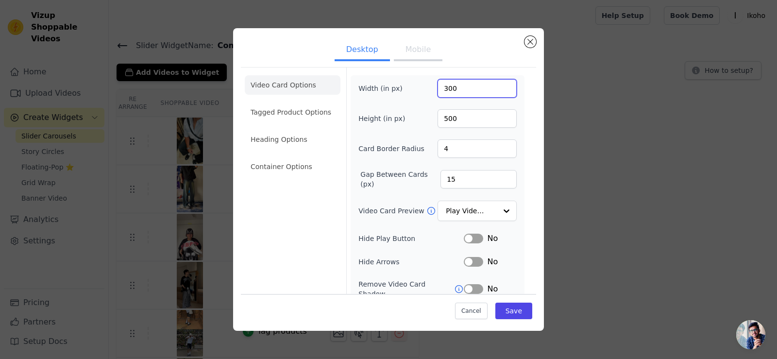
drag, startPoint x: 445, startPoint y: 89, endPoint x: 433, endPoint y: 89, distance: 12.1
click at [438, 89] on input "300" at bounding box center [477, 88] width 79 height 18
type input "250"
click at [516, 143] on div "Width (in px) 250 Height (in px) 500 Card Border Radius 4 Gap Between Cards (px…" at bounding box center [438, 223] width 174 height 297
click at [506, 311] on button "Save" at bounding box center [514, 311] width 37 height 17
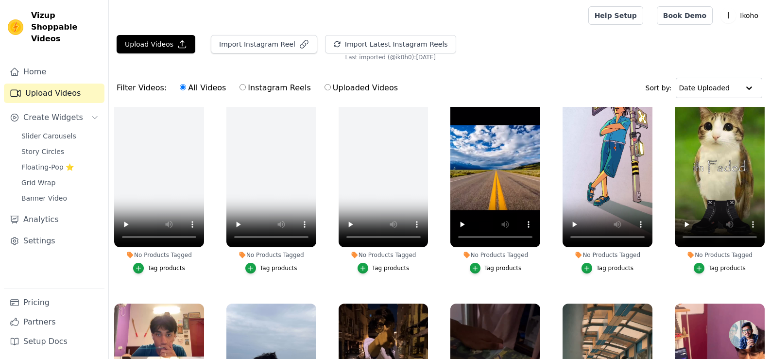
scroll to position [194, 0]
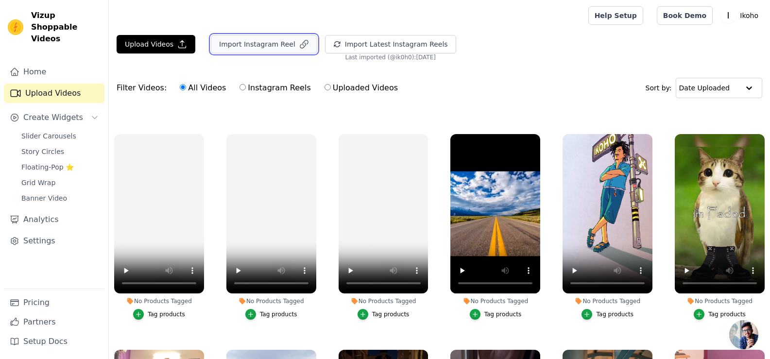
click at [268, 44] on button "Import Instagram Reel" at bounding box center [264, 44] width 106 height 18
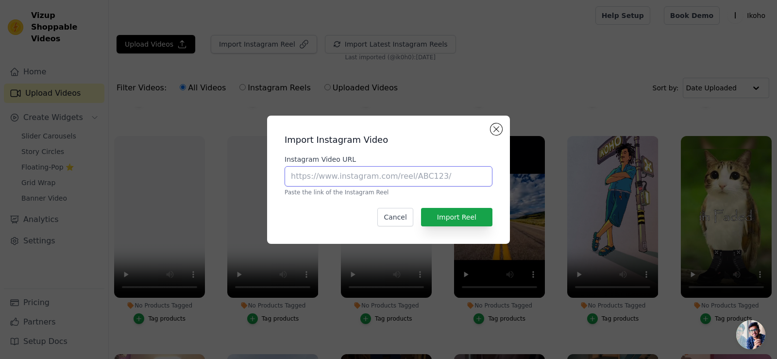
click at [388, 180] on input "Instagram Video URL" at bounding box center [389, 176] width 208 height 20
paste input "[URL][DOMAIN_NAME]"
type input "[URL][DOMAIN_NAME]"
click at [455, 220] on button "Import Reel" at bounding box center [456, 217] width 71 height 18
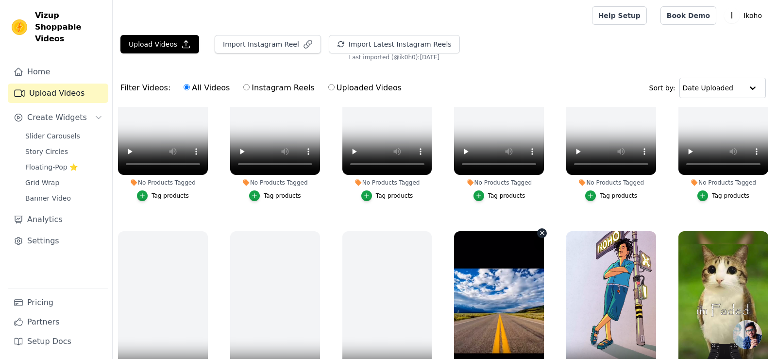
scroll to position [0, 0]
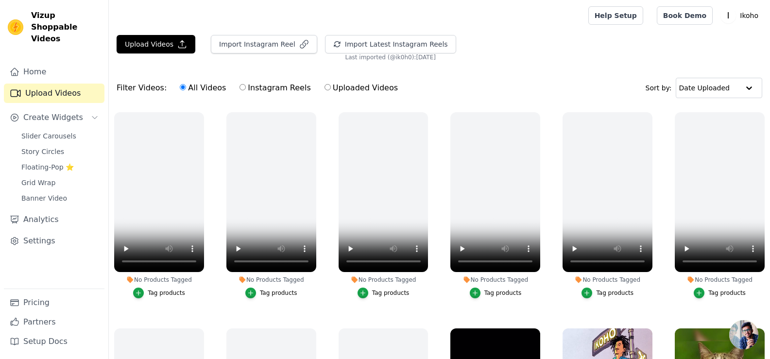
click at [60, 84] on link "Upload Videos" at bounding box center [54, 93] width 101 height 19
click at [65, 84] on link "Upload Videos" at bounding box center [54, 93] width 101 height 19
click at [62, 131] on span "Slider Carousels" at bounding box center [48, 136] width 55 height 10
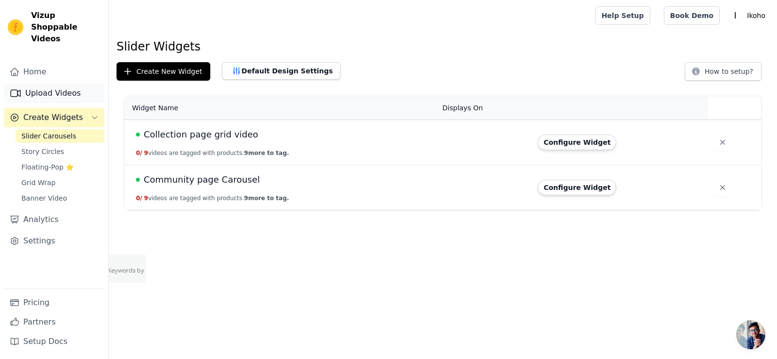
click at [51, 85] on link "Upload Videos" at bounding box center [54, 93] width 101 height 19
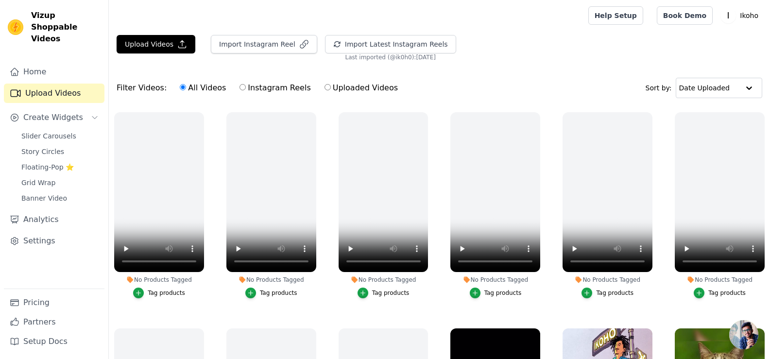
click at [54, 84] on link "Upload Videos" at bounding box center [54, 93] width 101 height 19
click at [48, 131] on span "Slider Carousels" at bounding box center [48, 136] width 55 height 10
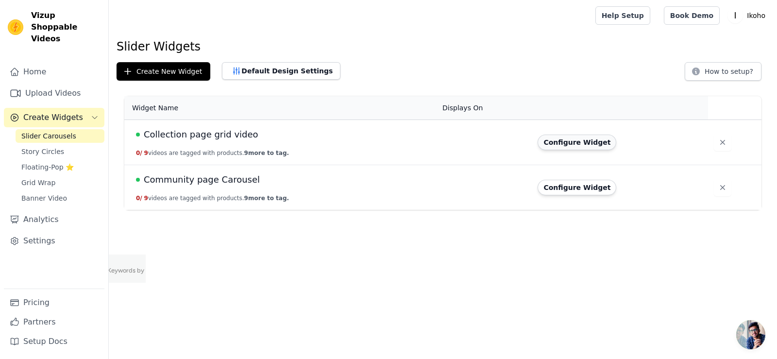
click at [579, 143] on button "Configure Widget" at bounding box center [577, 143] width 79 height 16
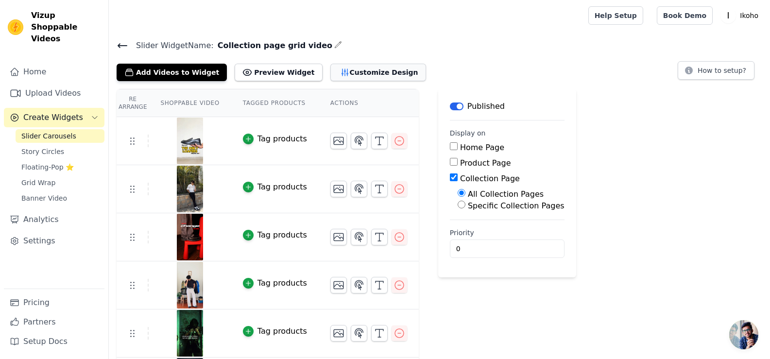
click at [332, 64] on button "Customize Design" at bounding box center [378, 72] width 96 height 17
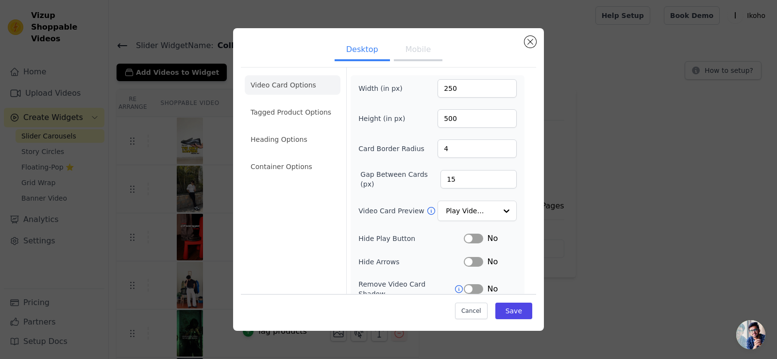
click at [417, 52] on button "Mobile" at bounding box center [418, 50] width 49 height 21
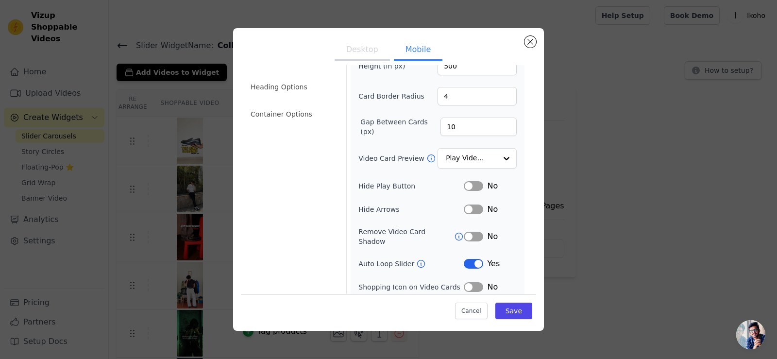
scroll to position [97, 0]
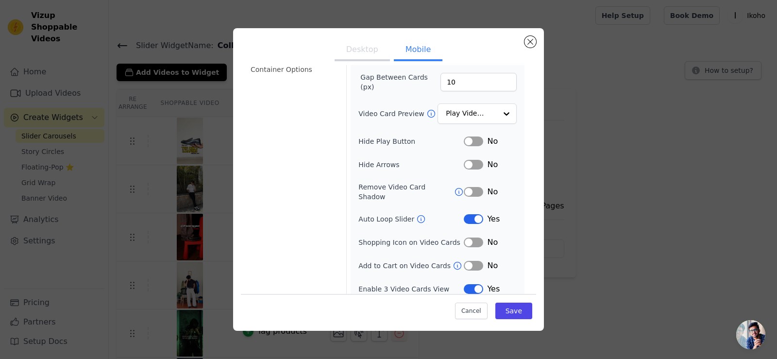
click at [355, 58] on button "Desktop" at bounding box center [362, 50] width 55 height 21
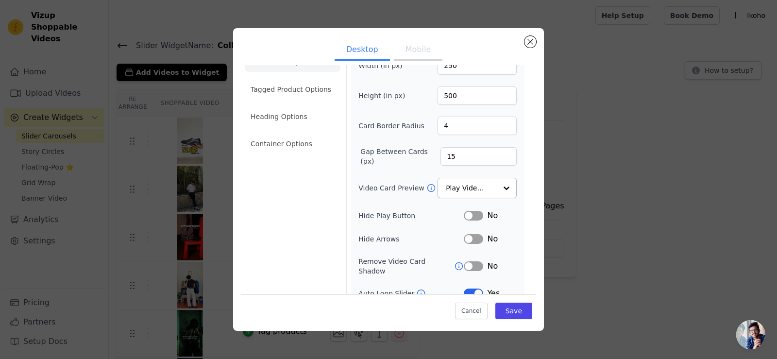
scroll to position [0, 0]
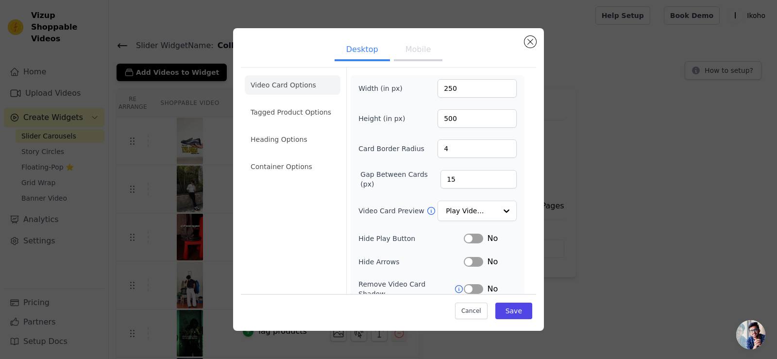
click at [417, 60] on button "Mobile" at bounding box center [418, 50] width 49 height 21
click at [420, 54] on button "Mobile" at bounding box center [418, 50] width 49 height 21
click at [289, 113] on li "Tagged Product Options" at bounding box center [293, 112] width 96 height 19
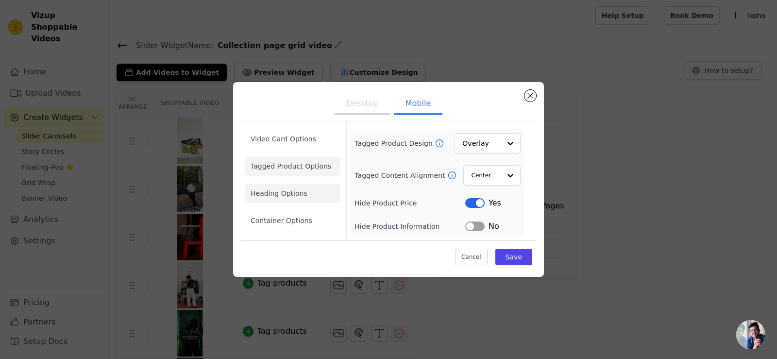
click at [301, 198] on li "Heading Options" at bounding box center [293, 193] width 96 height 19
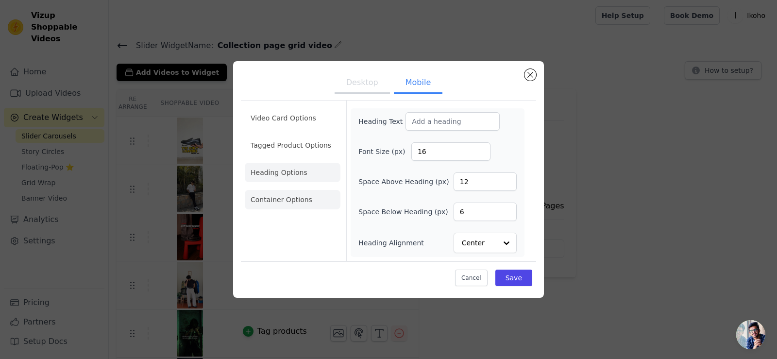
click at [302, 205] on li "Container Options" at bounding box center [293, 199] width 96 height 19
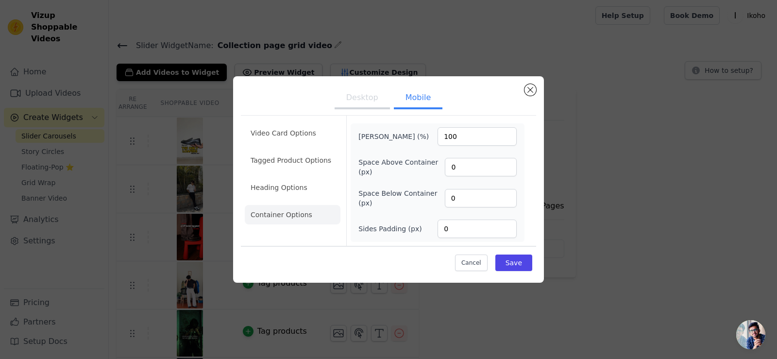
click at [364, 101] on button "Desktop" at bounding box center [362, 98] width 55 height 21
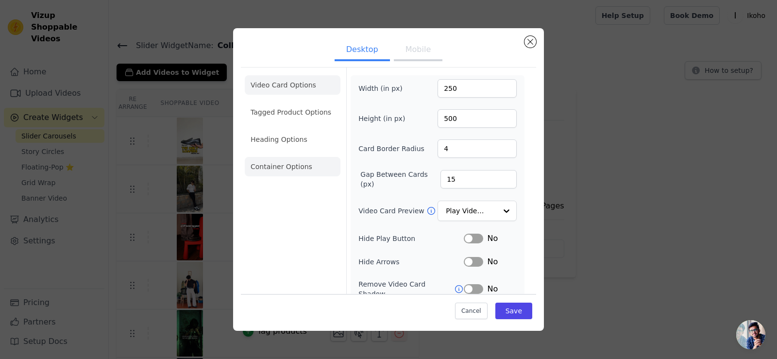
click at [283, 171] on li "Container Options" at bounding box center [293, 166] width 96 height 19
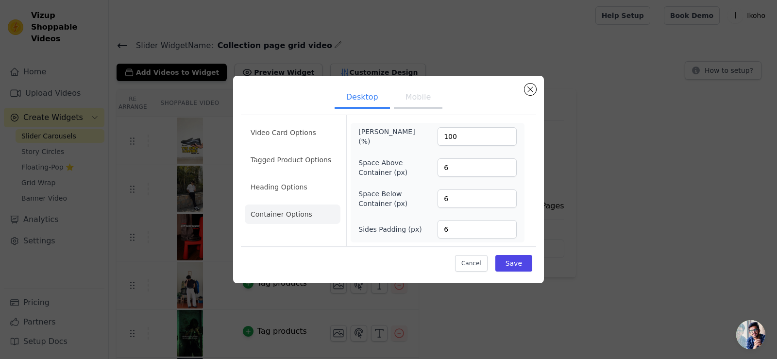
click at [524, 95] on ul "Desktop Mobile" at bounding box center [388, 98] width 295 height 29
click at [530, 91] on button "Close modal" at bounding box center [531, 90] width 12 height 12
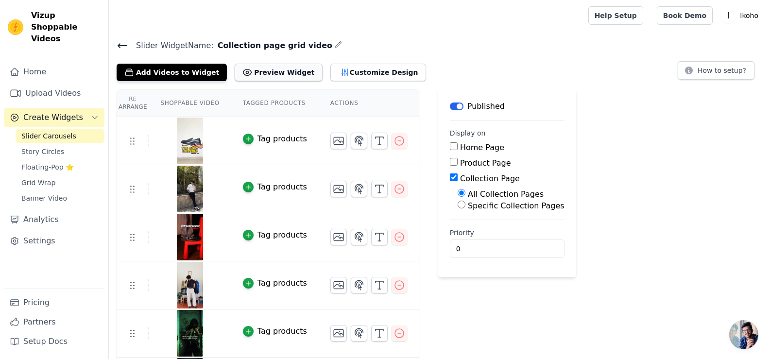
click at [260, 70] on button "Preview Widget" at bounding box center [278, 72] width 87 height 17
click at [346, 70] on button "Customize Design" at bounding box center [378, 72] width 96 height 17
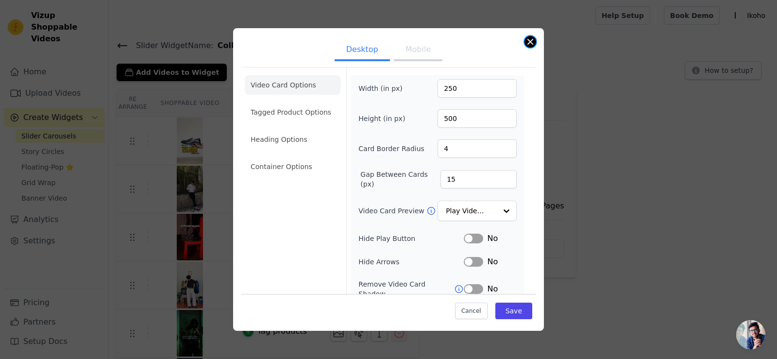
click at [530, 39] on button "Close modal" at bounding box center [531, 42] width 12 height 12
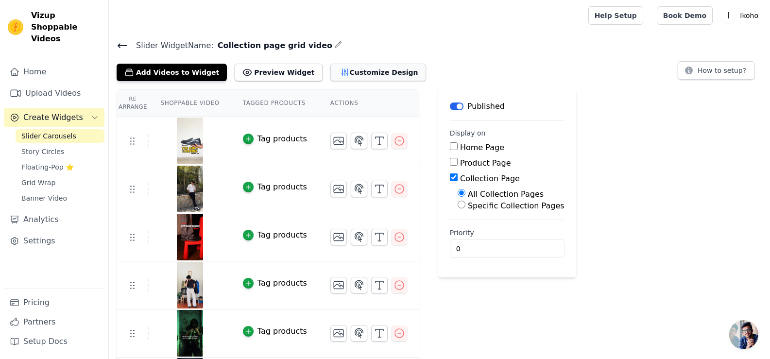
click at [361, 75] on button "Customize Design" at bounding box center [378, 72] width 96 height 17
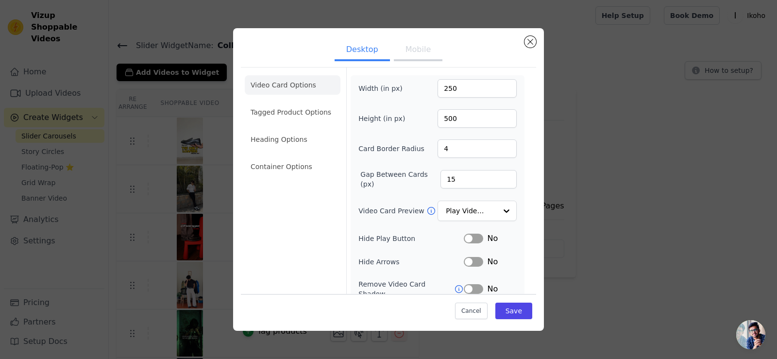
click at [408, 52] on button "Mobile" at bounding box center [418, 50] width 49 height 21
click at [362, 51] on button "Desktop" at bounding box center [362, 50] width 55 height 21
